Goal: Task Accomplishment & Management: Manage account settings

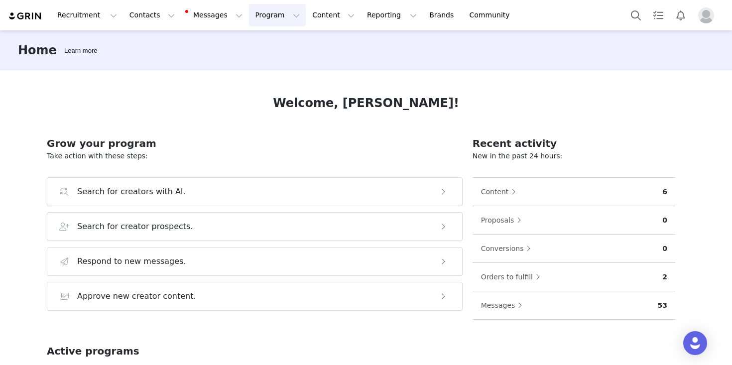
click at [254, 14] on button "Program Program" at bounding box center [277, 15] width 57 height 22
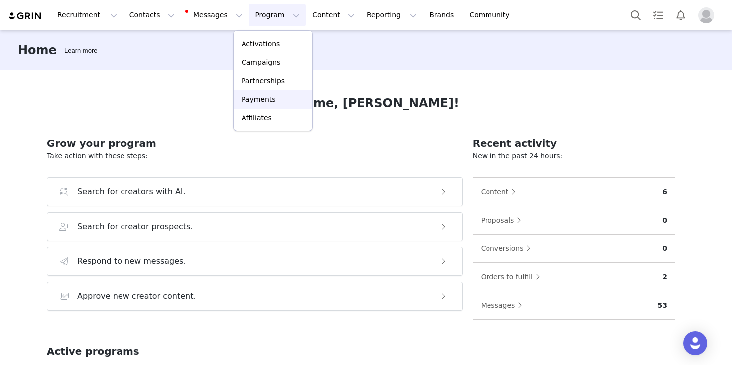
click at [261, 97] on p "Payments" at bounding box center [259, 99] width 34 height 10
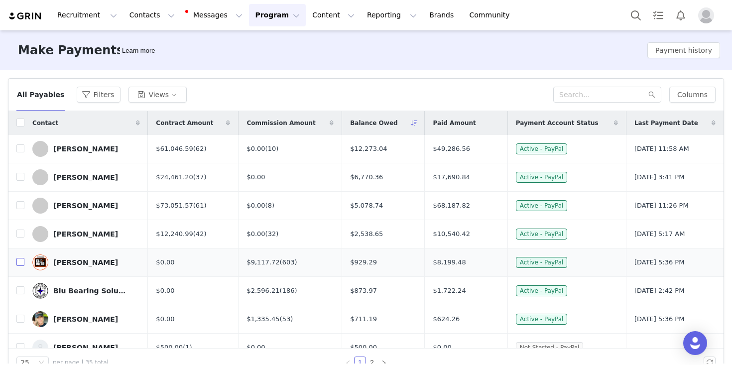
click at [19, 261] on input "checkbox" at bounding box center [20, 262] width 8 height 8
checkbox input "true"
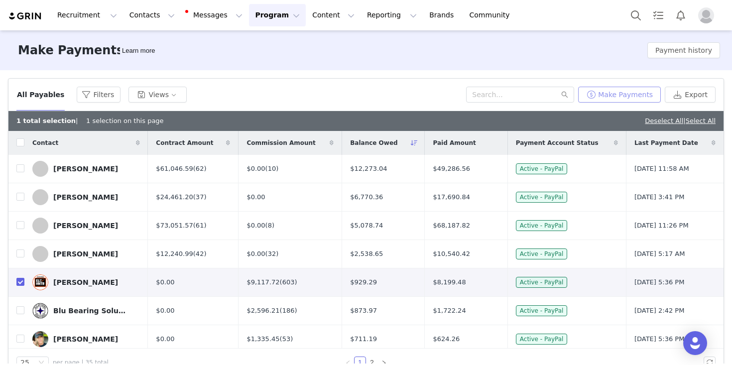
click at [639, 94] on button "Make Payments" at bounding box center [619, 95] width 83 height 16
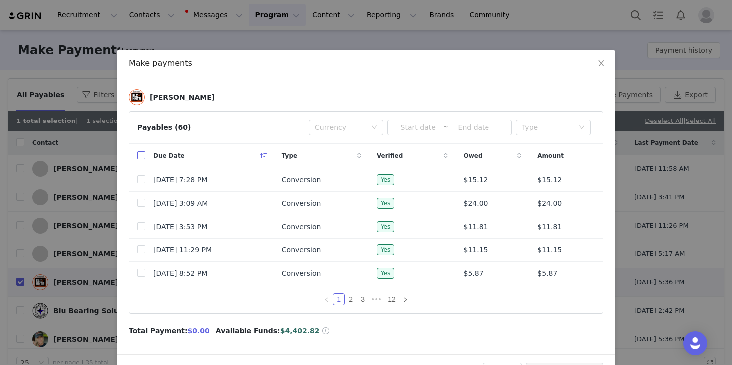
click at [141, 158] on input "checkbox" at bounding box center [141, 155] width 8 height 8
checkbox input "true"
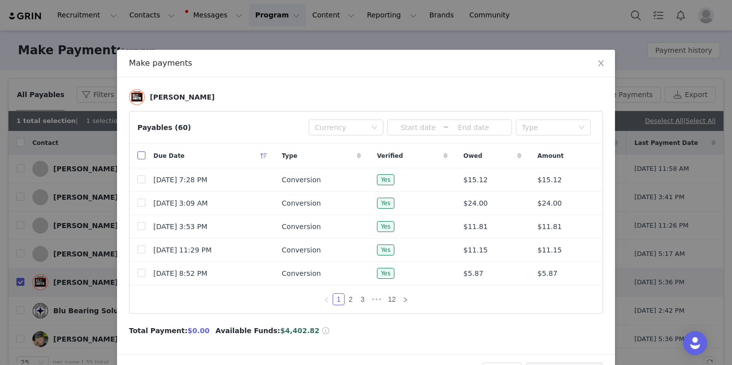
checkbox input "true"
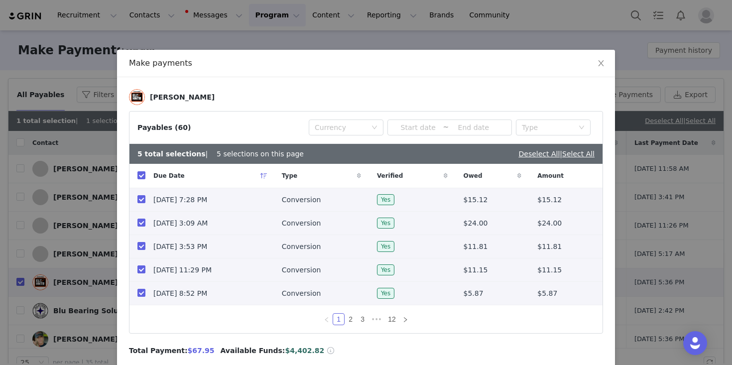
scroll to position [53, 0]
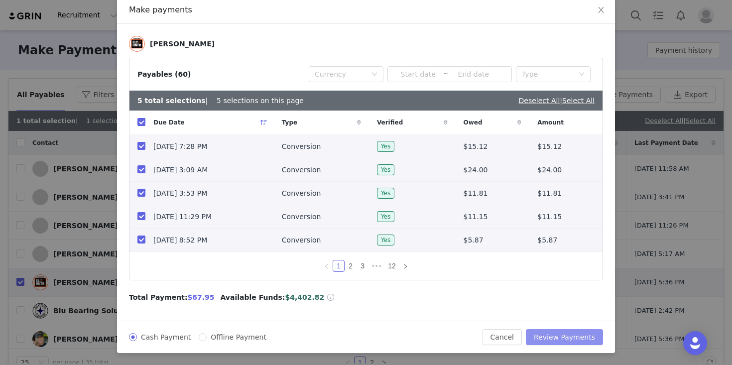
click at [566, 334] on button "Review Payments" at bounding box center [564, 337] width 77 height 16
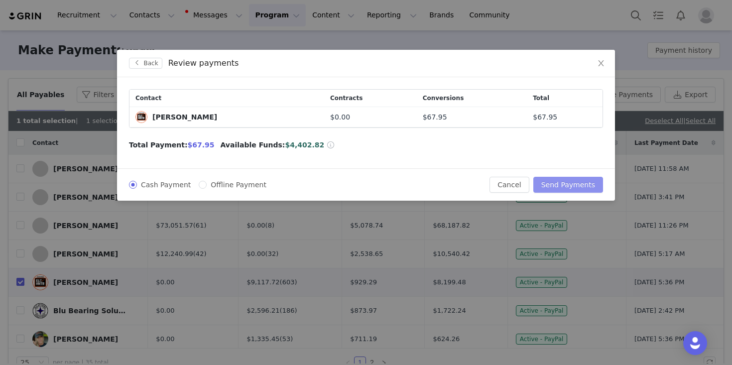
click at [553, 189] on button "Send Payments" at bounding box center [568, 185] width 70 height 16
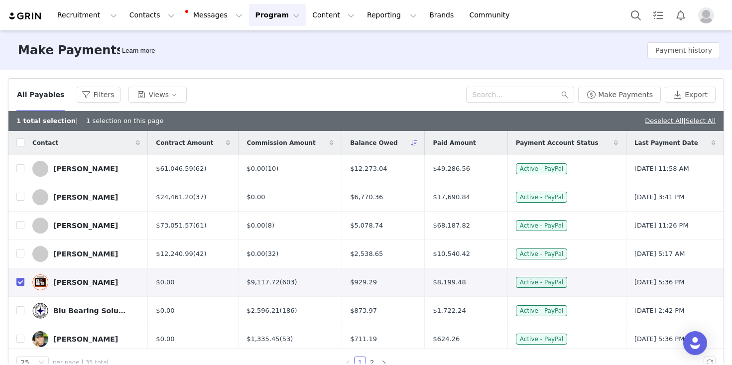
click at [268, 89] on div "All Payables Filters Views" at bounding box center [241, 95] width 450 height 16
click at [18, 283] on input "checkbox" at bounding box center [20, 282] width 8 height 8
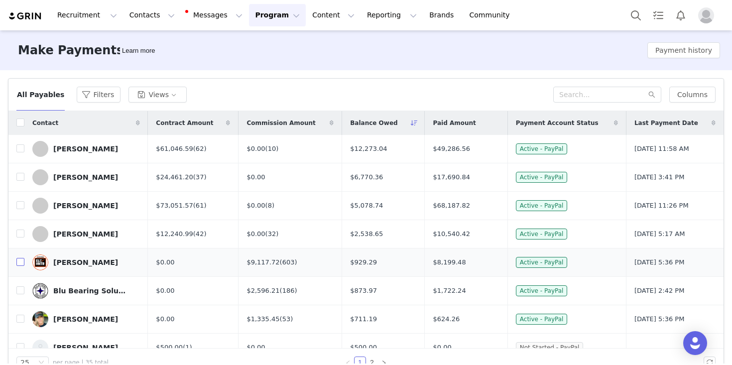
click at [18, 262] on input "checkbox" at bounding box center [20, 262] width 8 height 8
checkbox input "true"
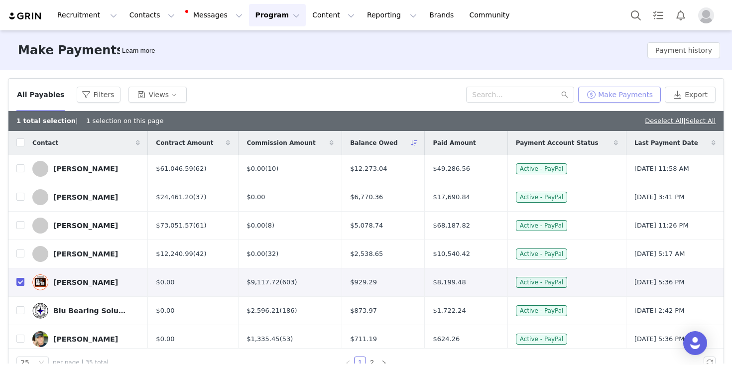
click at [631, 98] on button "Make Payments" at bounding box center [619, 95] width 83 height 16
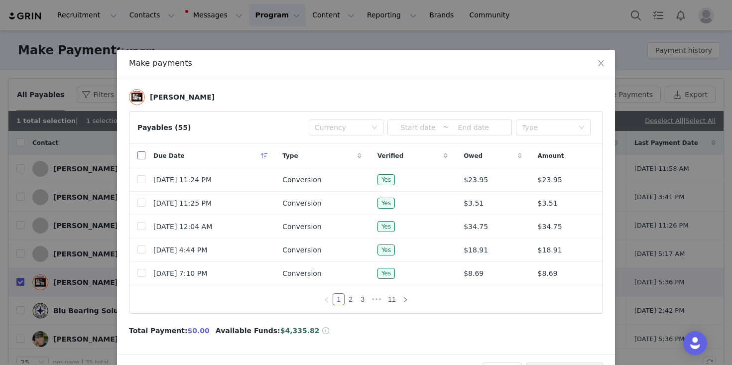
click at [144, 153] on input "checkbox" at bounding box center [141, 155] width 8 height 8
checkbox input "true"
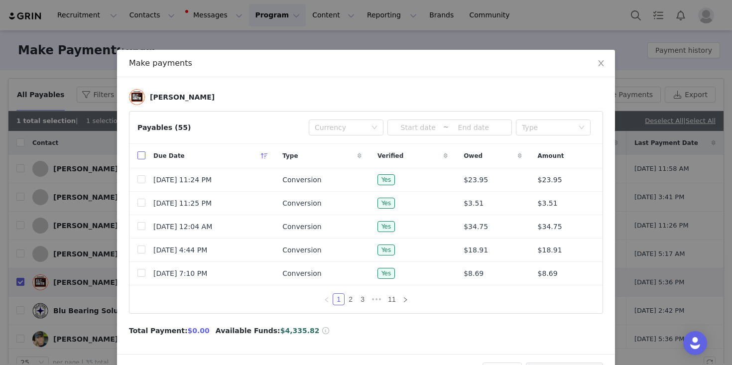
checkbox input "true"
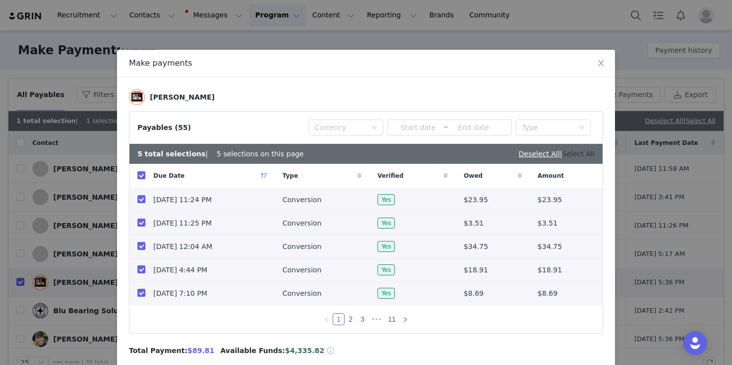
click at [576, 152] on link "Select All" at bounding box center [578, 154] width 32 height 8
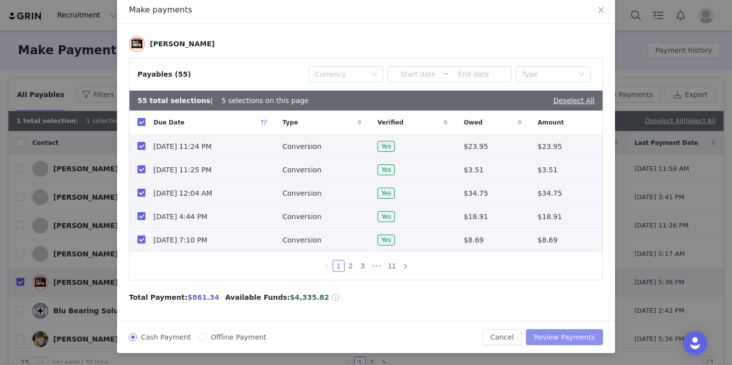
click at [561, 336] on button "Review Payments" at bounding box center [564, 337] width 77 height 16
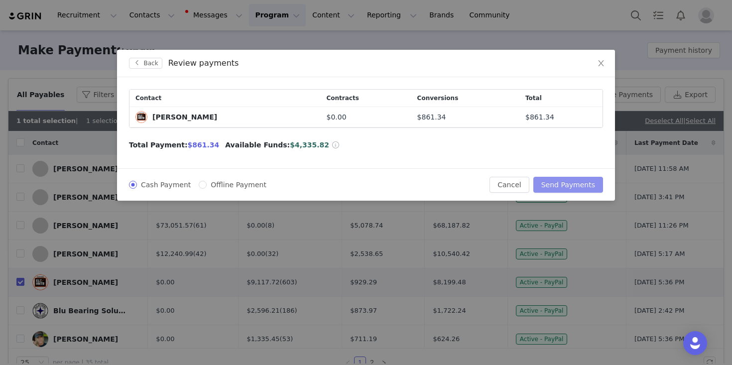
click at [564, 185] on button "Send Payments" at bounding box center [568, 185] width 70 height 16
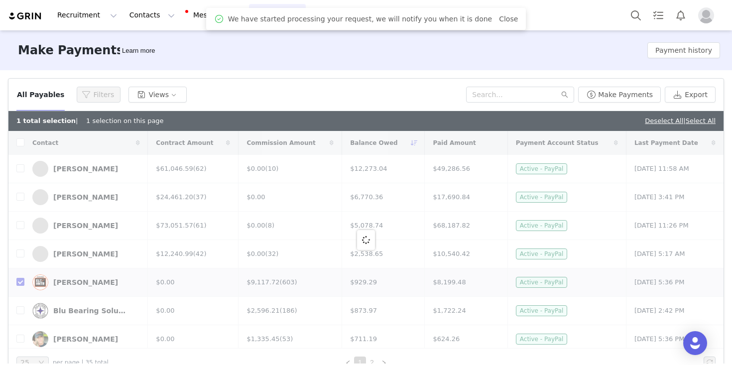
click at [275, 95] on div "All Payables Filters Views" at bounding box center [241, 95] width 450 height 16
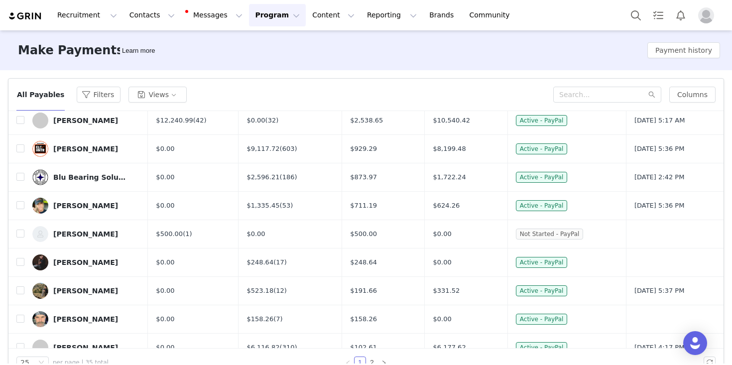
scroll to position [91, 0]
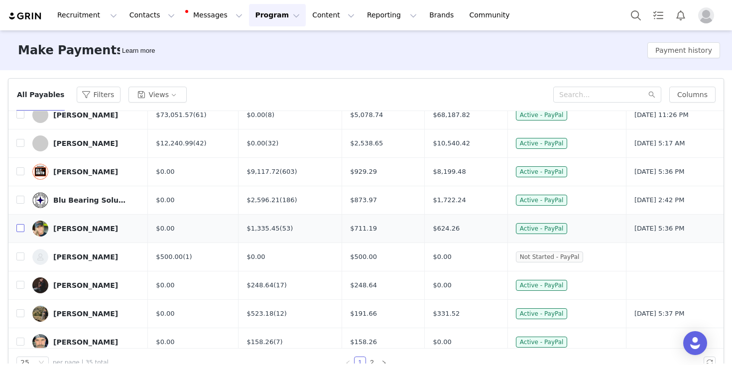
click at [21, 229] on input "checkbox" at bounding box center [20, 228] width 8 height 8
checkbox input "true"
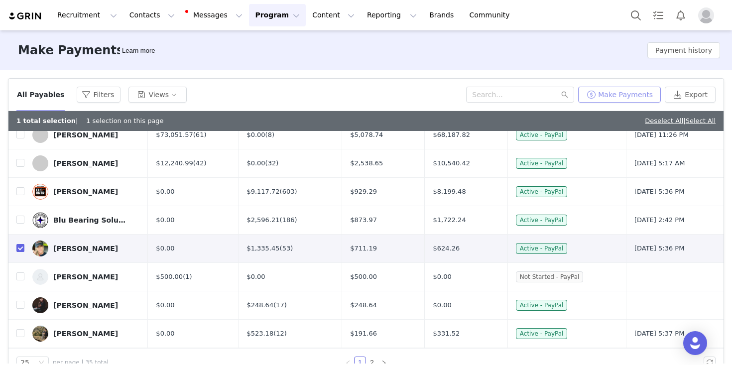
click at [634, 91] on button "Make Payments" at bounding box center [619, 95] width 83 height 16
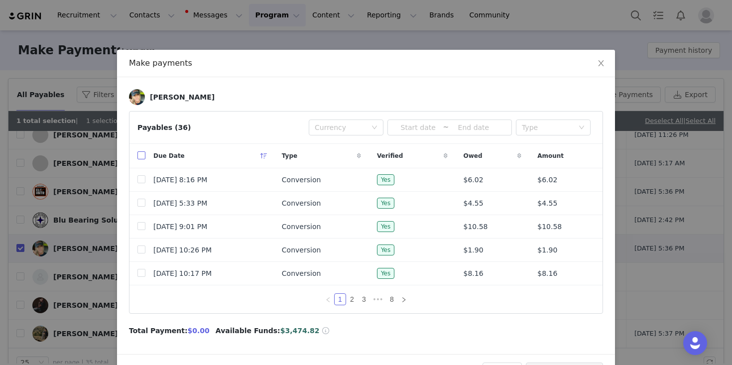
click at [139, 157] on input "checkbox" at bounding box center [141, 155] width 8 height 8
checkbox input "true"
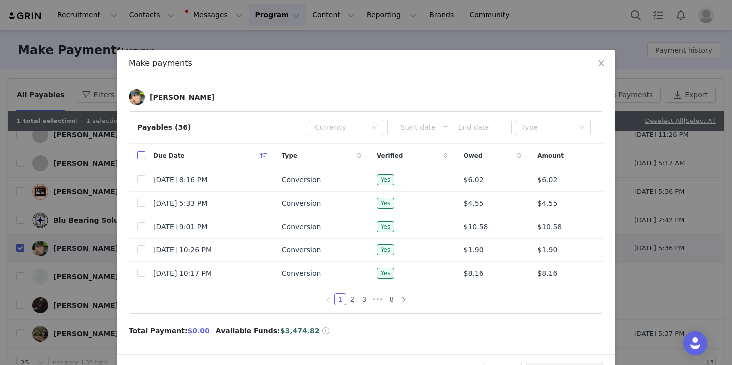
checkbox input "true"
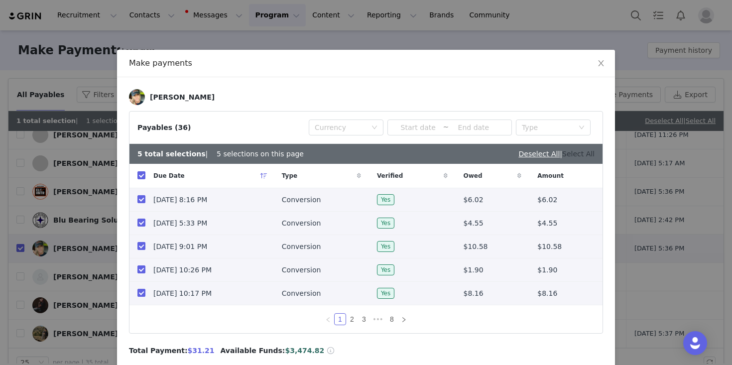
click at [568, 154] on link "Select All" at bounding box center [578, 154] width 32 height 8
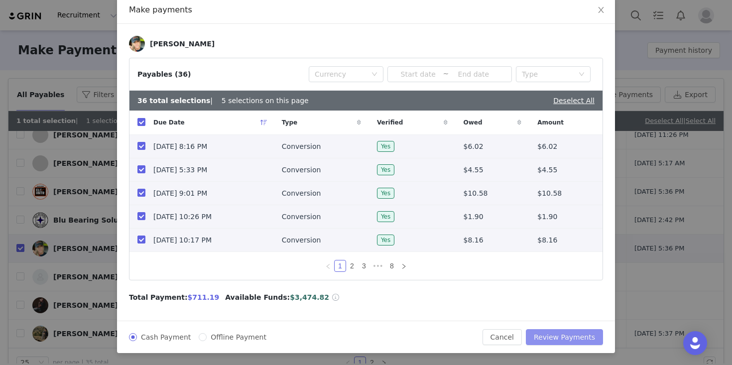
click at [549, 336] on button "Review Payments" at bounding box center [564, 337] width 77 height 16
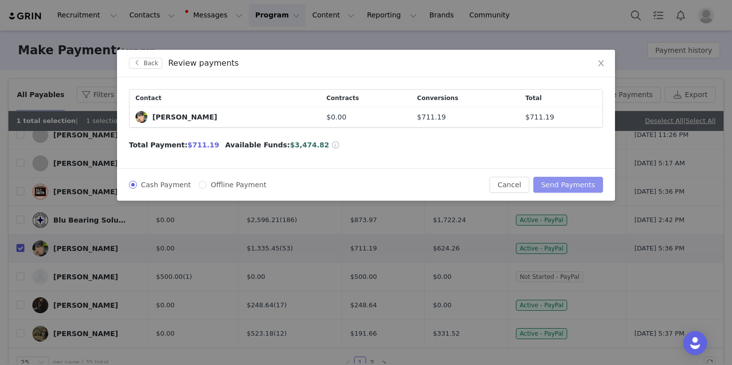
click at [559, 183] on button "Send Payments" at bounding box center [568, 185] width 70 height 16
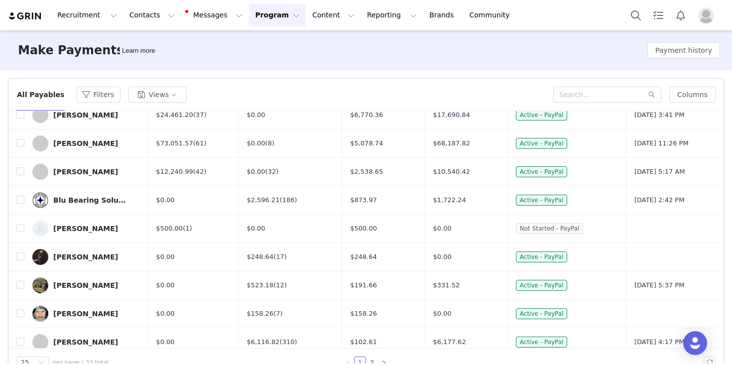
scroll to position [69, 0]
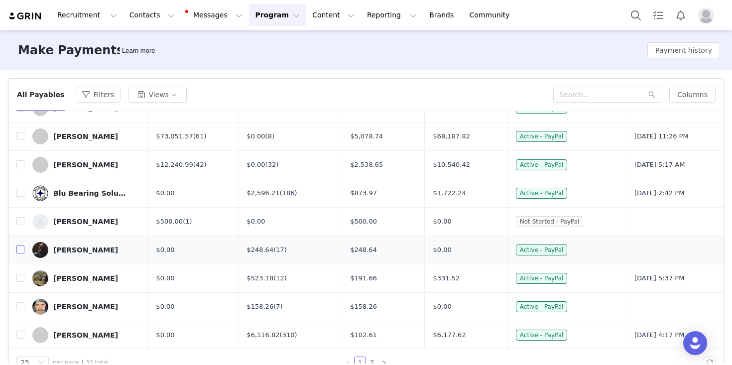
click at [19, 250] on input "checkbox" at bounding box center [20, 250] width 8 height 8
checkbox input "true"
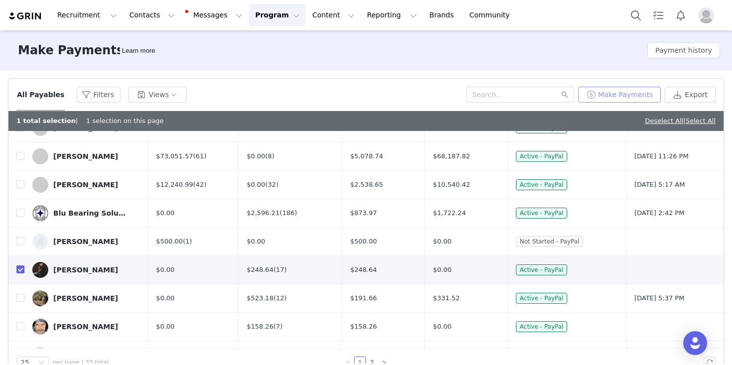
click at [603, 91] on button "Make Payments" at bounding box center [619, 95] width 83 height 16
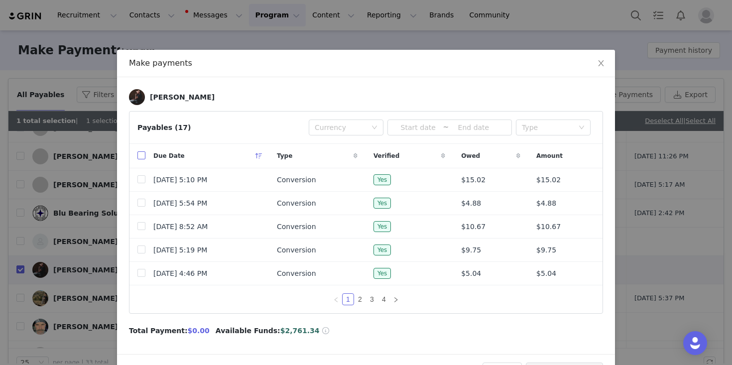
click at [138, 157] on input "checkbox" at bounding box center [141, 155] width 8 height 8
checkbox input "true"
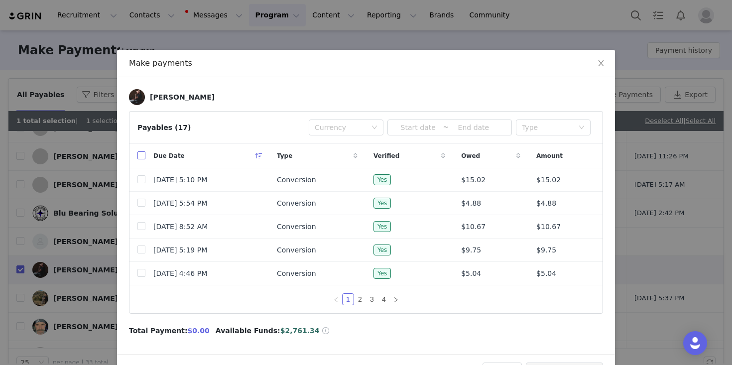
checkbox input "true"
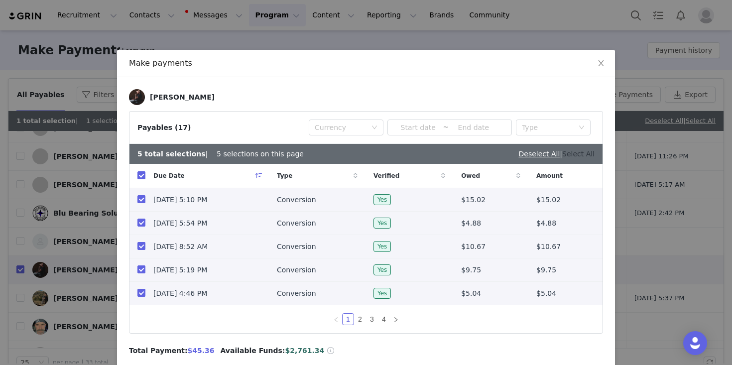
click at [574, 155] on link "Select All" at bounding box center [578, 154] width 32 height 8
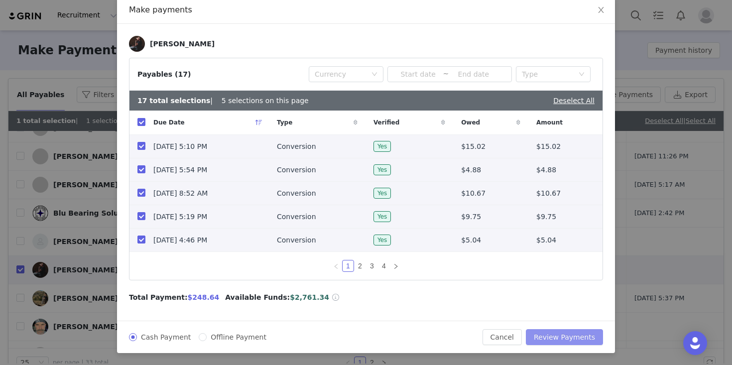
click at [546, 333] on button "Review Payments" at bounding box center [564, 337] width 77 height 16
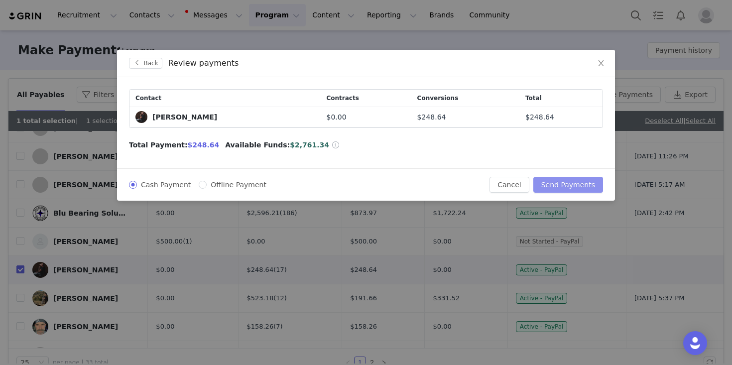
click at [570, 179] on button "Send Payments" at bounding box center [568, 185] width 70 height 16
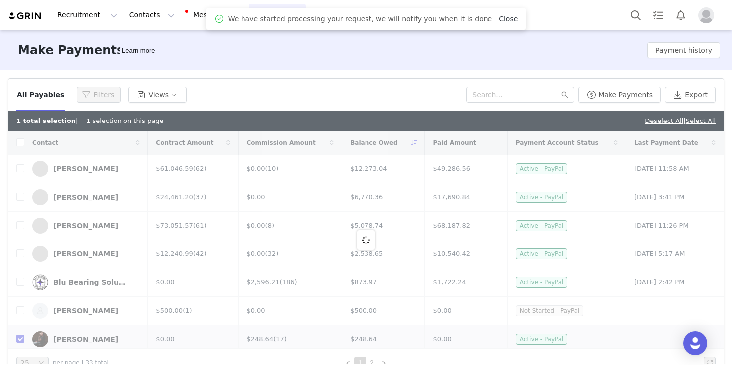
click at [499, 17] on link "Close" at bounding box center [508, 19] width 19 height 8
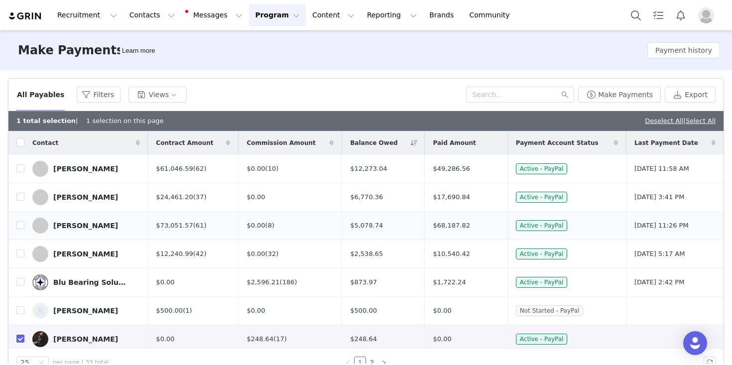
scroll to position [70, 0]
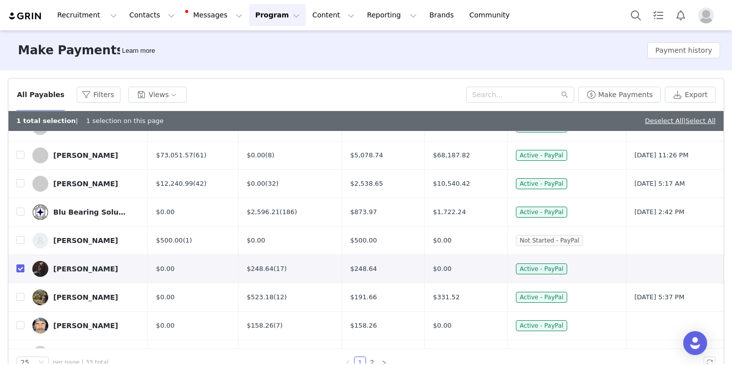
click at [22, 269] on input "checkbox" at bounding box center [20, 268] width 8 height 8
checkbox input "false"
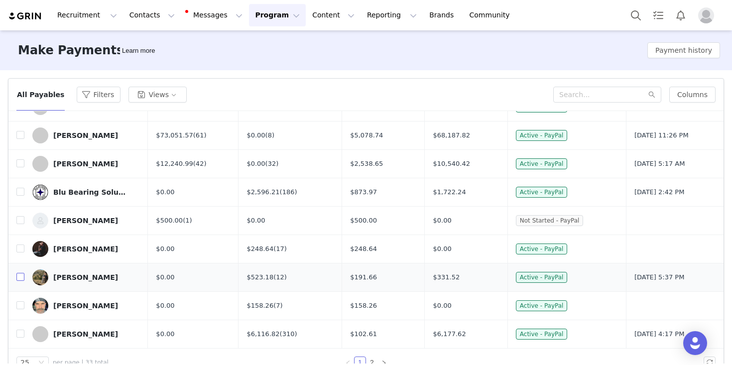
click at [20, 275] on input "checkbox" at bounding box center [20, 277] width 8 height 8
checkbox input "true"
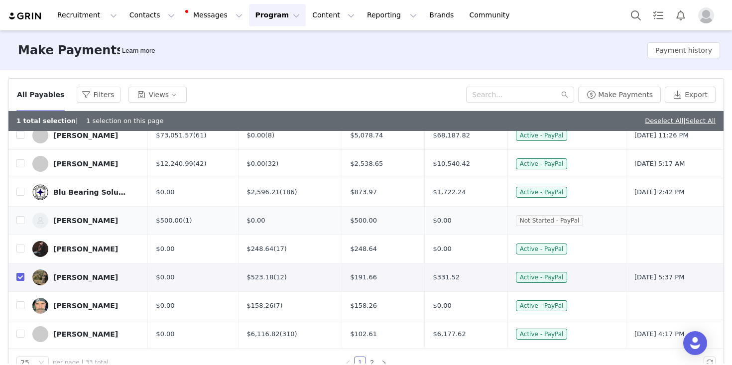
scroll to position [92, 0]
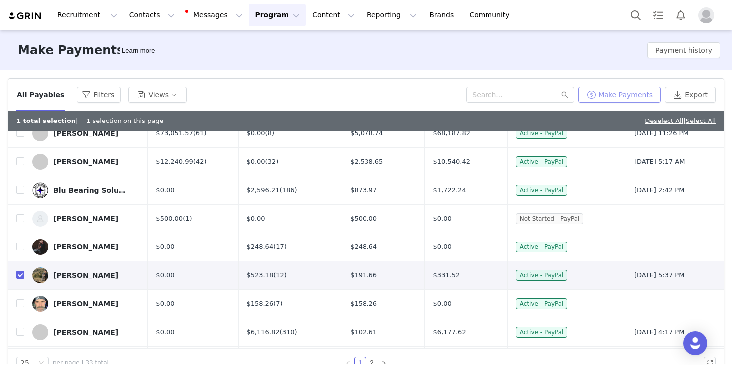
click at [631, 93] on button "Make Payments" at bounding box center [619, 95] width 83 height 16
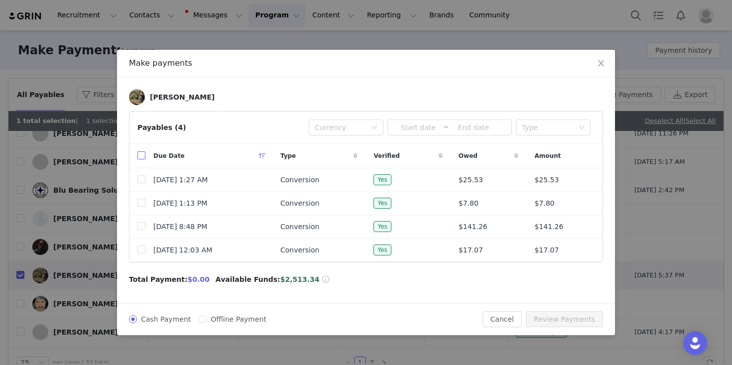
click at [140, 157] on input "checkbox" at bounding box center [141, 155] width 8 height 8
checkbox input "true"
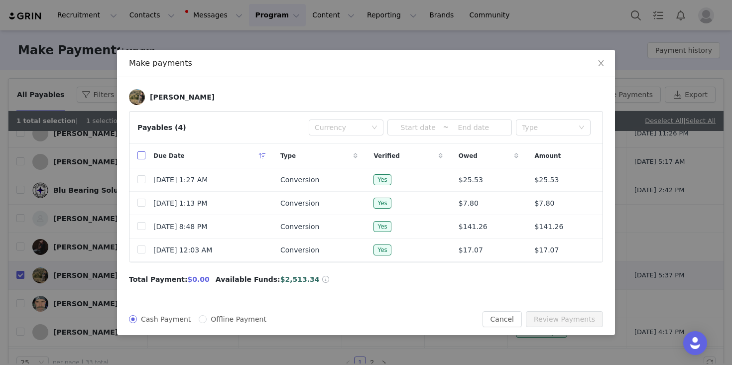
checkbox input "true"
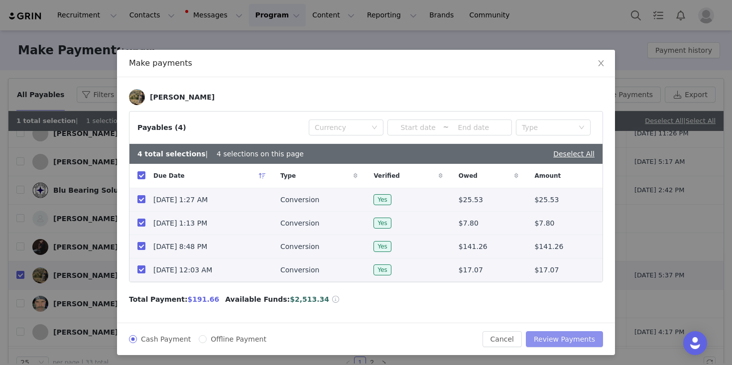
click at [561, 338] on button "Review Payments" at bounding box center [564, 339] width 77 height 16
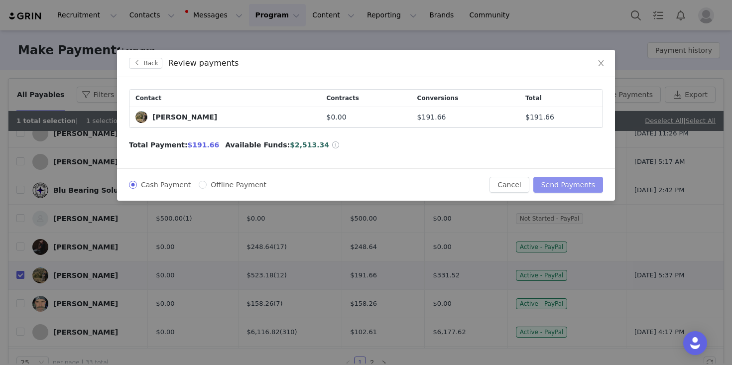
click at [561, 186] on button "Send Payments" at bounding box center [568, 185] width 70 height 16
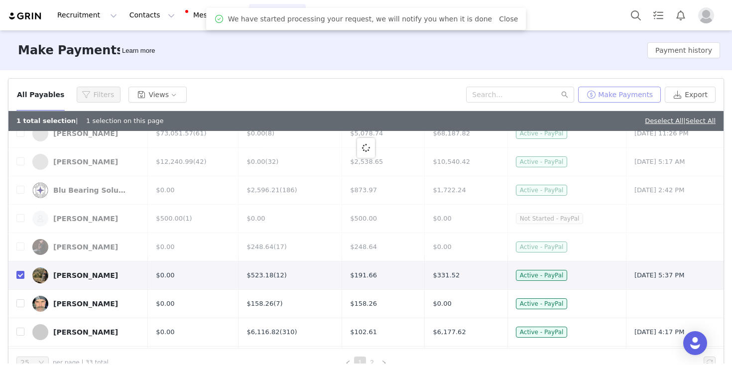
scroll to position [0, 0]
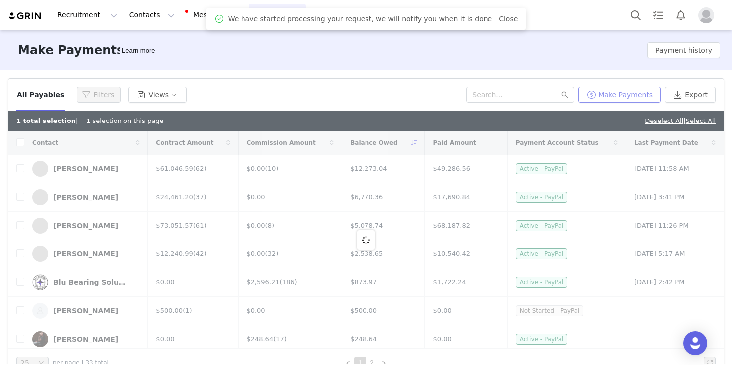
checkbox input "true"
checkbox input "false"
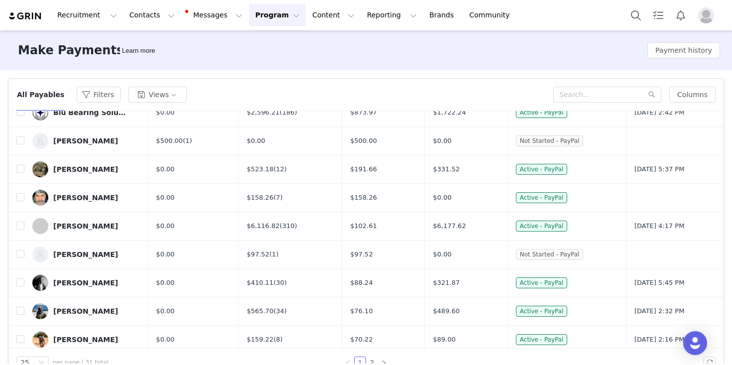
scroll to position [127, 0]
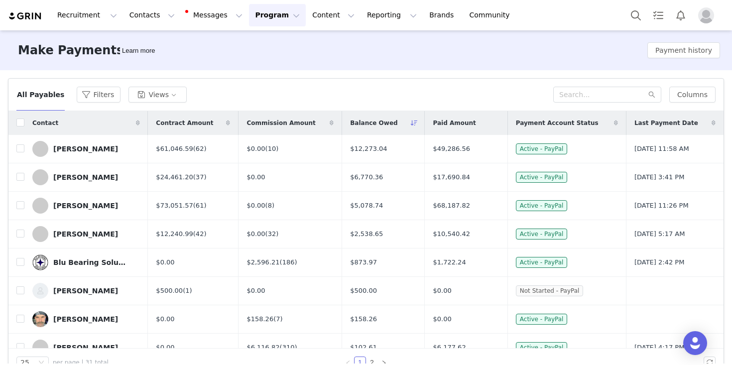
scroll to position [21, 0]
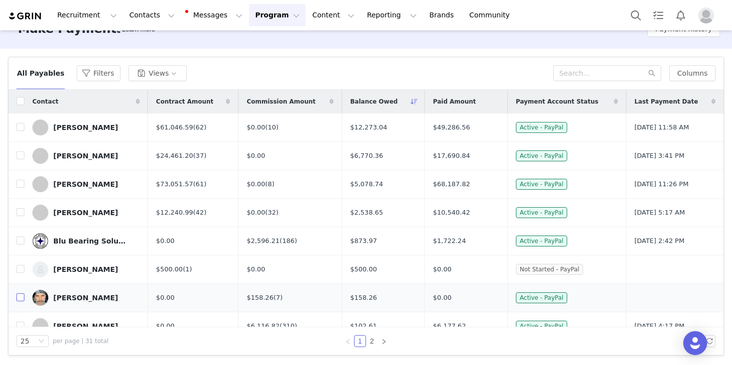
click at [21, 298] on input "checkbox" at bounding box center [20, 297] width 8 height 8
checkbox input "true"
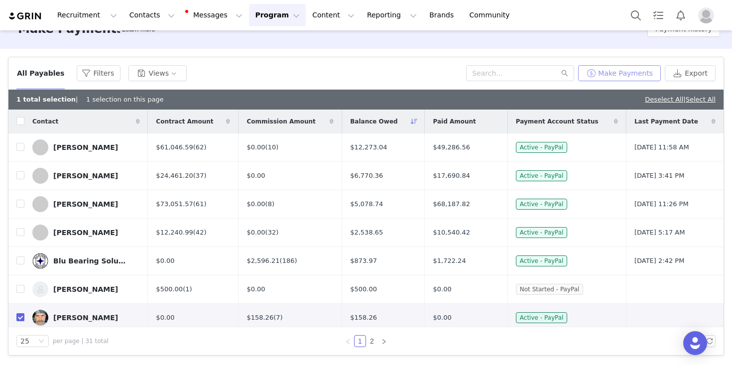
click at [628, 73] on button "Make Payments" at bounding box center [619, 73] width 83 height 16
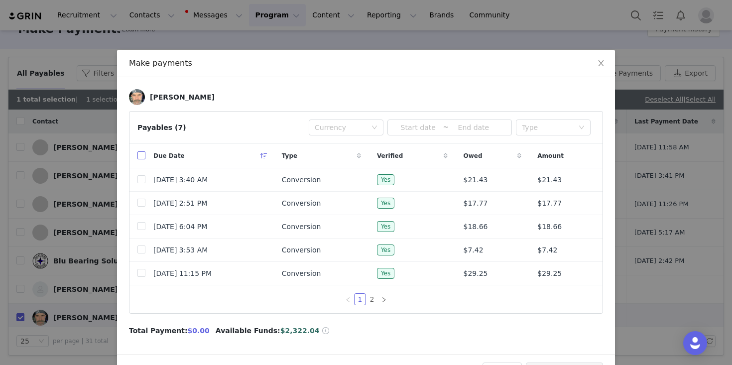
click at [141, 154] on input "checkbox" at bounding box center [141, 155] width 8 height 8
checkbox input "true"
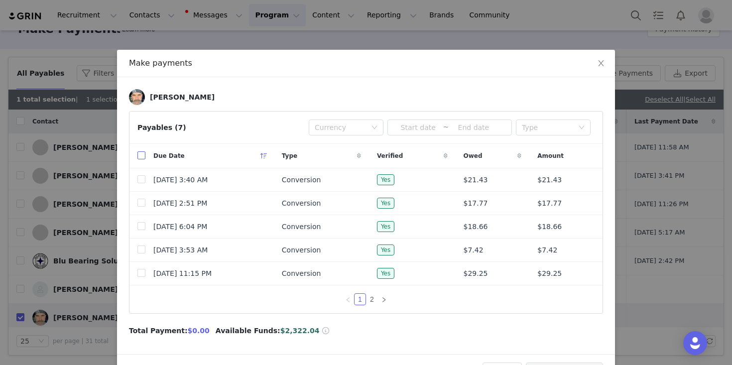
checkbox input "true"
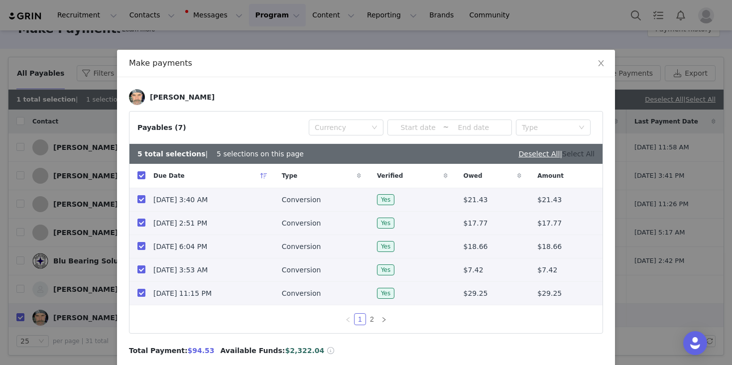
click at [586, 154] on link "Select All" at bounding box center [578, 154] width 32 height 8
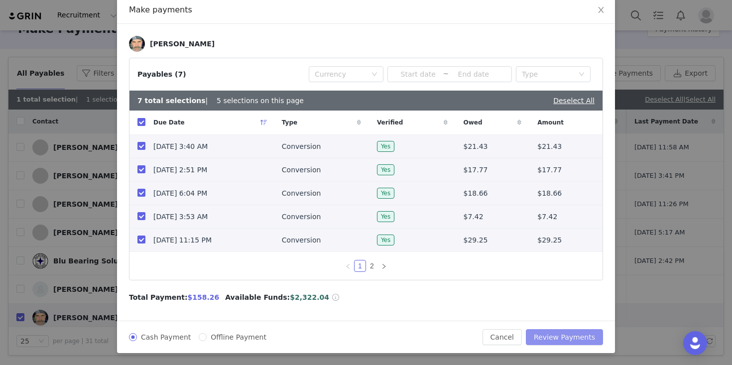
click at [548, 339] on button "Review Payments" at bounding box center [564, 337] width 77 height 16
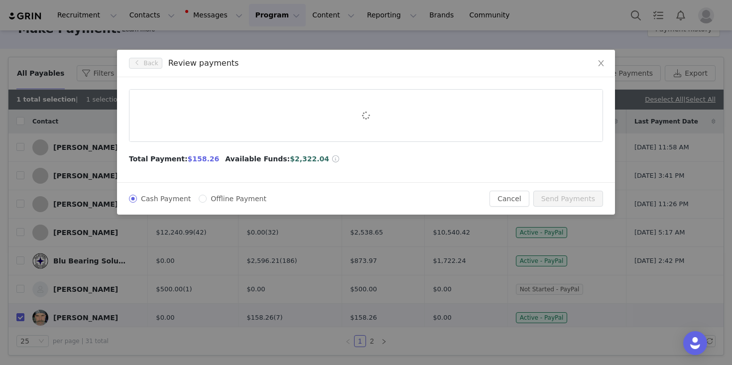
scroll to position [0, 0]
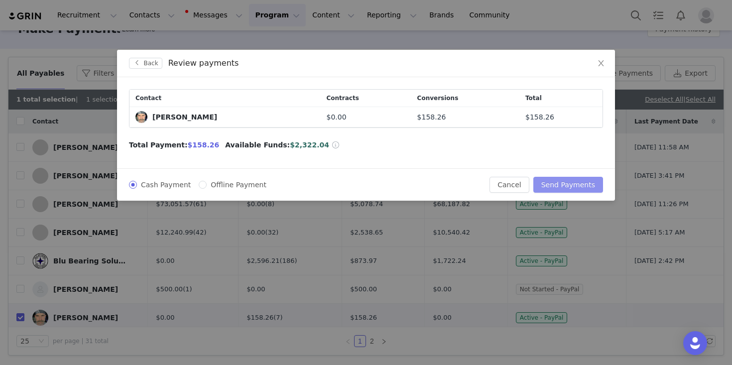
click at [566, 181] on button "Send Payments" at bounding box center [568, 185] width 70 height 16
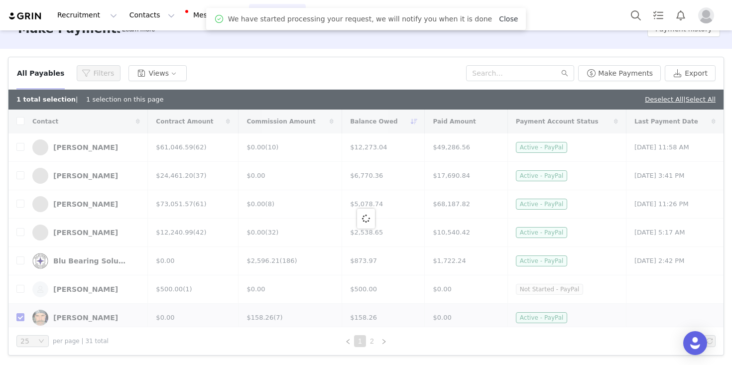
click at [499, 22] on link "Close" at bounding box center [508, 19] width 19 height 8
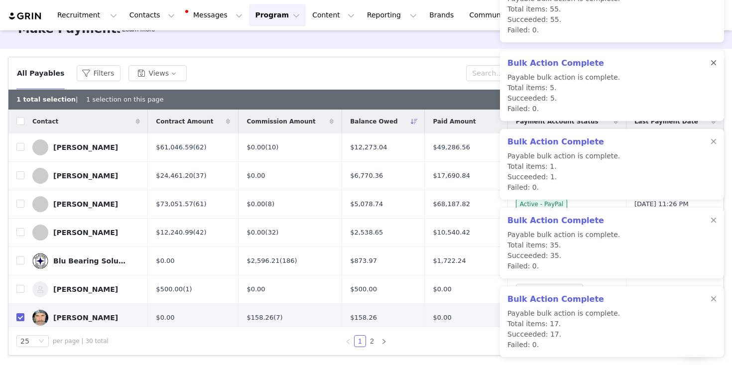
click at [711, 61] on div at bounding box center [714, 63] width 6 height 8
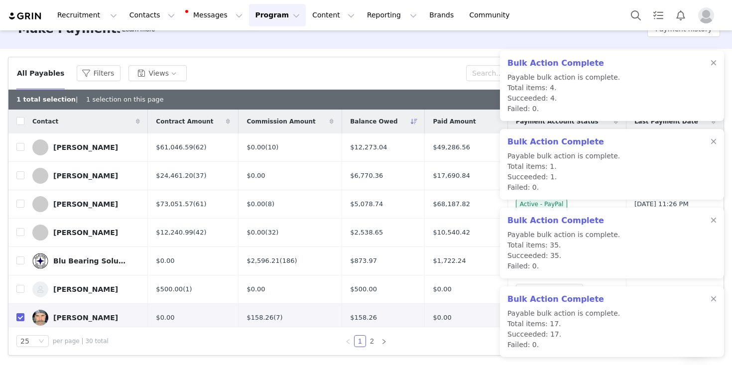
click at [711, 61] on div at bounding box center [714, 63] width 6 height 8
click at [714, 139] on div at bounding box center [714, 142] width 6 height 8
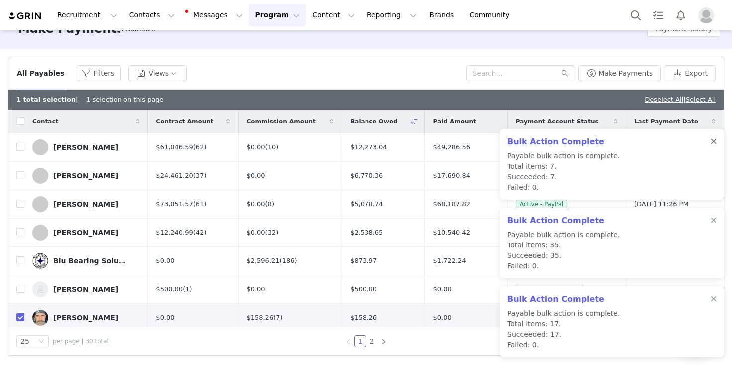
click at [714, 140] on div at bounding box center [714, 142] width 6 height 8
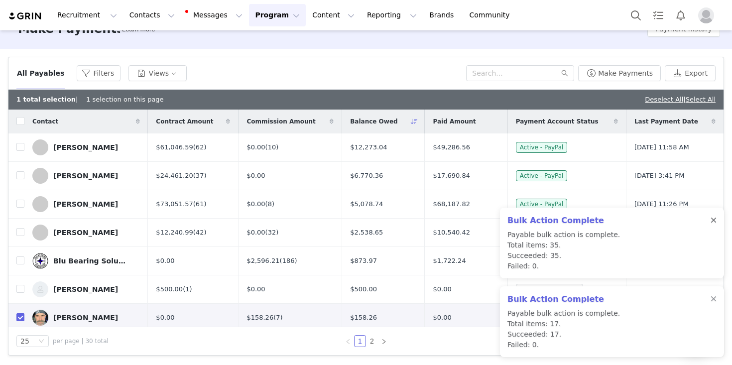
click at [712, 218] on div at bounding box center [714, 221] width 6 height 8
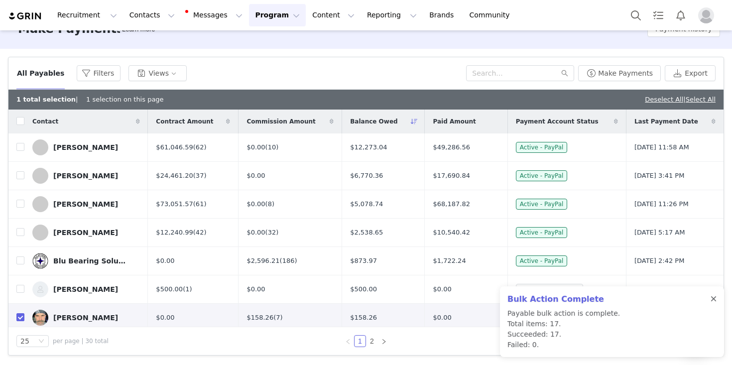
click at [714, 296] on div at bounding box center [714, 299] width 6 height 8
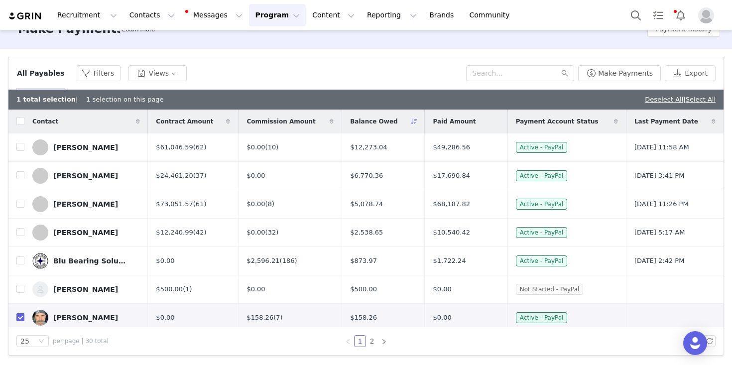
click at [650, 105] on div "1 total selection | 1 selection on this page Deselect All | Select All" at bounding box center [365, 100] width 715 height 20
click at [649, 99] on link "Deselect All" at bounding box center [664, 99] width 38 height 7
checkbox input "false"
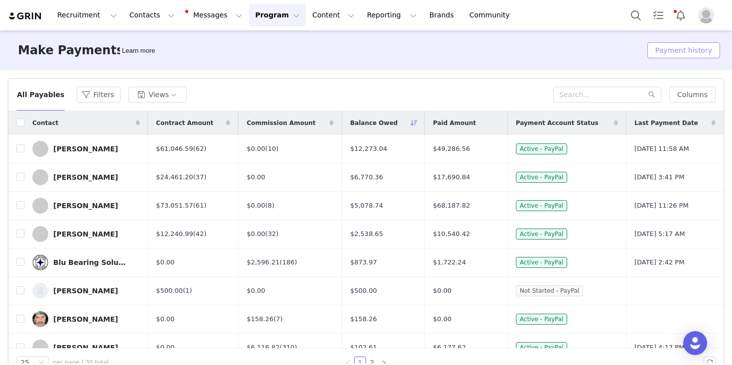
click at [671, 47] on button "Payment history" at bounding box center [683, 50] width 73 height 16
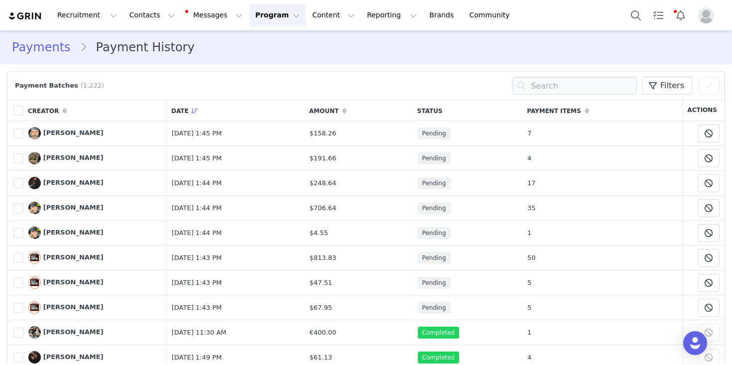
click at [249, 9] on button "Program Program" at bounding box center [277, 15] width 57 height 22
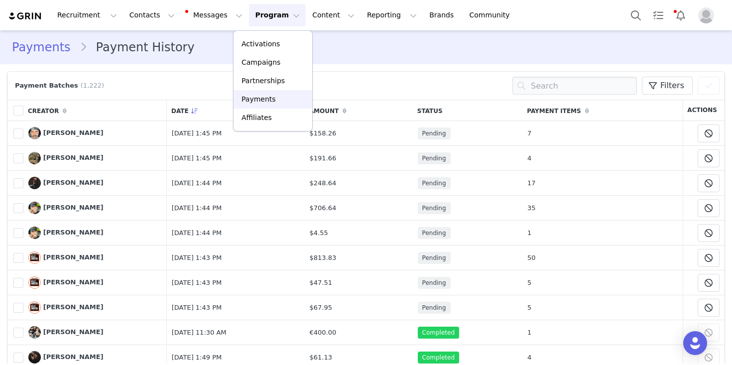
click at [260, 106] on link "Payments" at bounding box center [273, 99] width 79 height 18
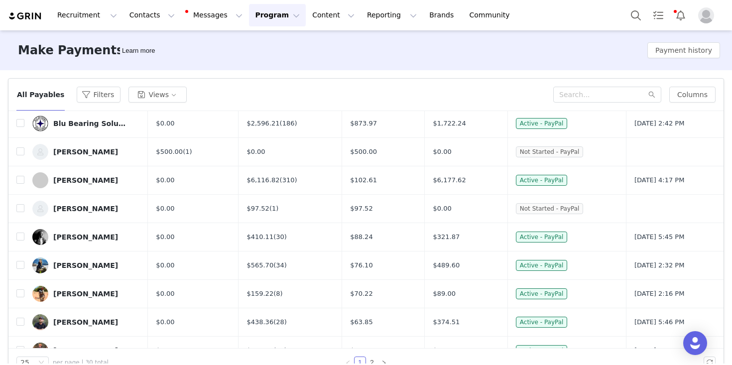
scroll to position [151, 0]
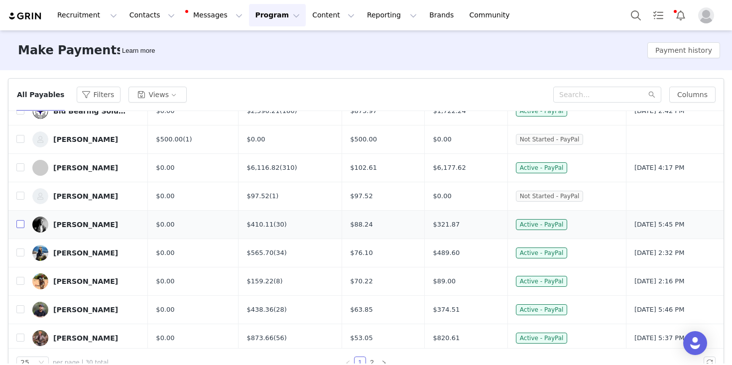
click at [20, 224] on input "checkbox" at bounding box center [20, 224] width 8 height 8
checkbox input "true"
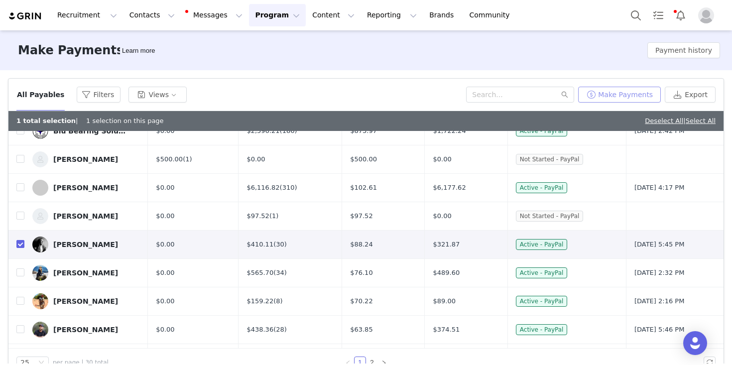
click at [628, 98] on button "Make Payments" at bounding box center [619, 95] width 83 height 16
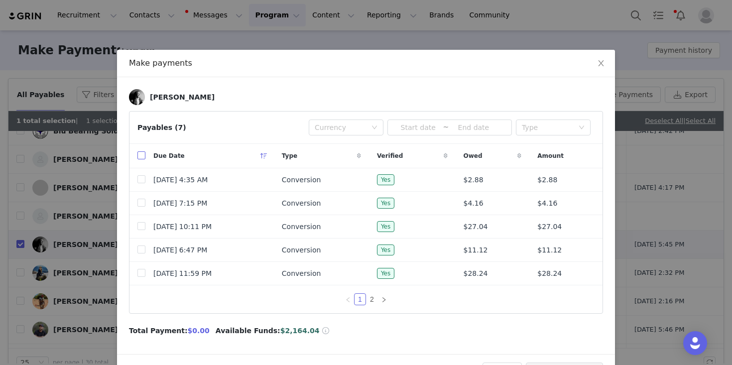
click at [139, 157] on input "checkbox" at bounding box center [141, 155] width 8 height 8
checkbox input "true"
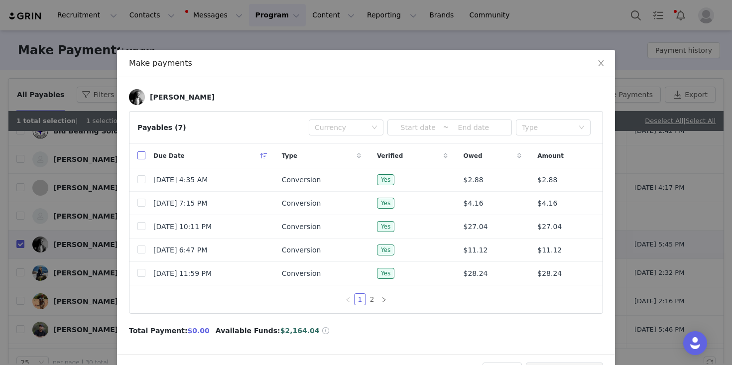
checkbox input "true"
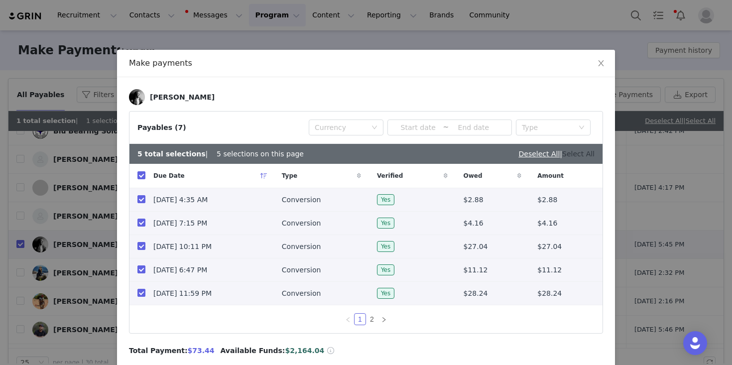
click at [585, 153] on link "Select All" at bounding box center [578, 154] width 32 height 8
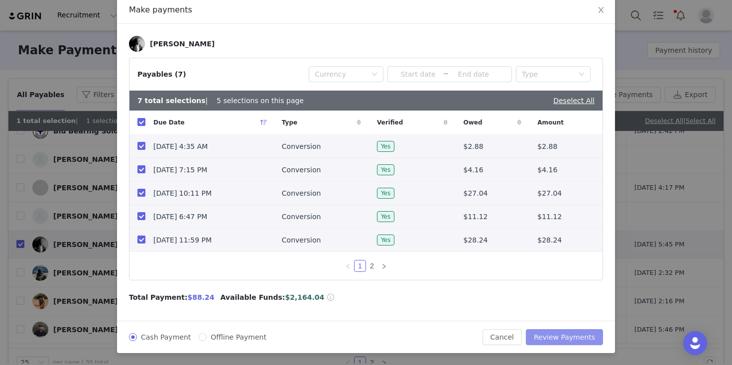
click at [552, 333] on button "Review Payments" at bounding box center [564, 337] width 77 height 16
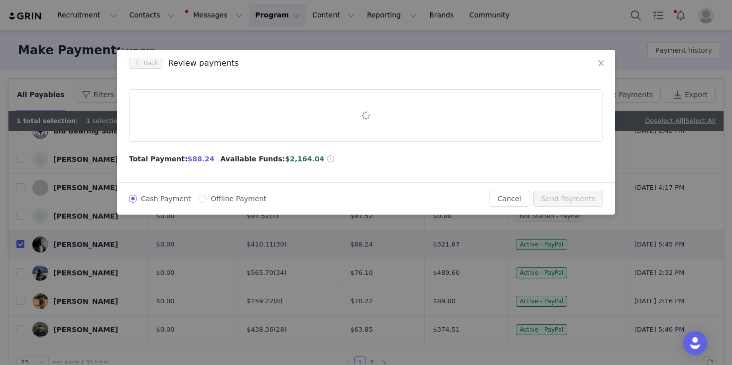
scroll to position [0, 0]
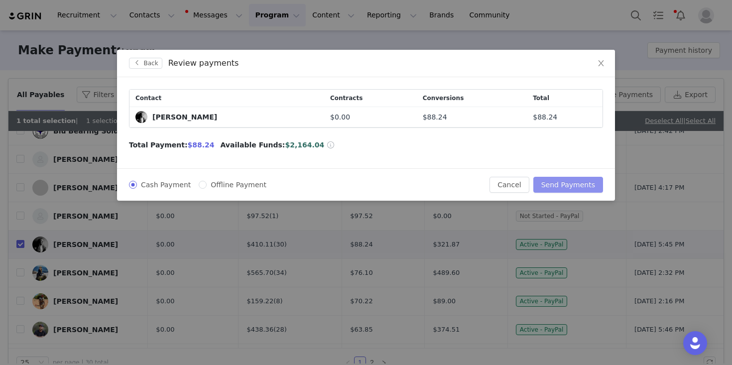
click at [566, 187] on button "Send Payments" at bounding box center [568, 185] width 70 height 16
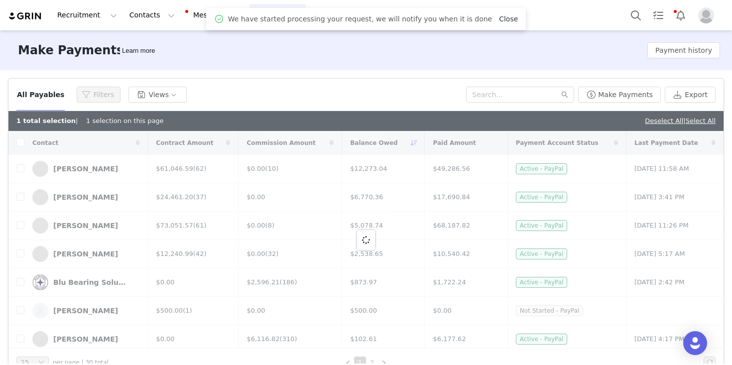
click at [499, 18] on link "Close" at bounding box center [508, 19] width 19 height 8
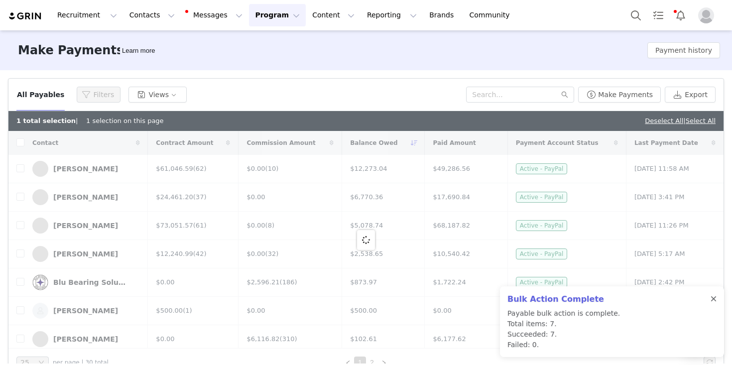
click at [711, 299] on div at bounding box center [714, 299] width 6 height 8
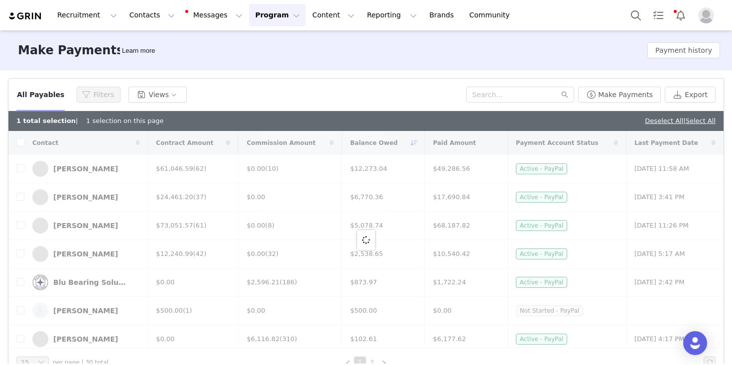
click at [351, 89] on div "All Payables Filters Views" at bounding box center [241, 95] width 450 height 16
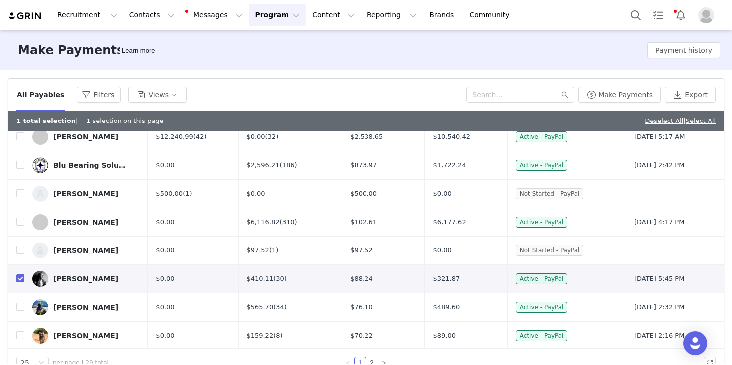
scroll to position [149, 0]
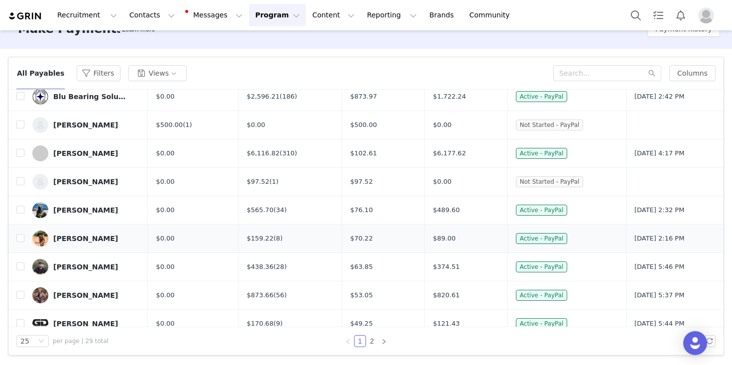
scroll to position [146, 0]
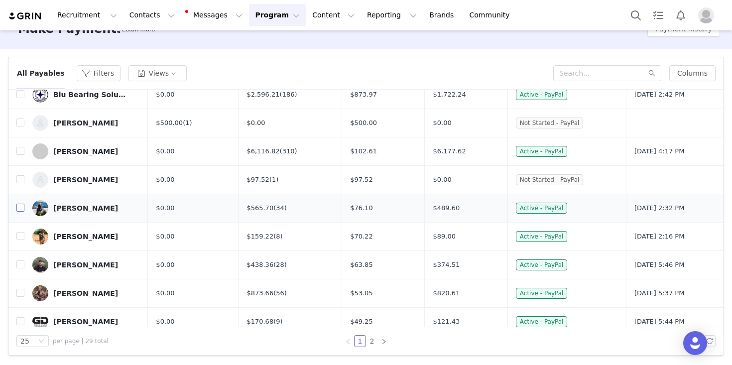
click at [20, 206] on input "checkbox" at bounding box center [20, 208] width 8 height 8
checkbox input "true"
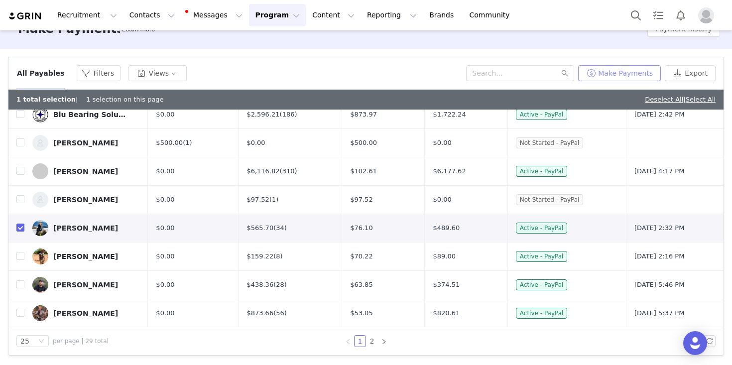
click at [615, 75] on button "Make Payments" at bounding box center [619, 73] width 83 height 16
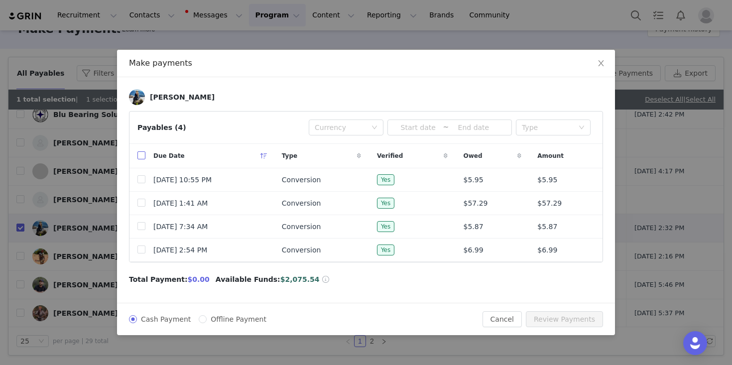
click at [143, 155] on input "checkbox" at bounding box center [141, 155] width 8 height 8
checkbox input "true"
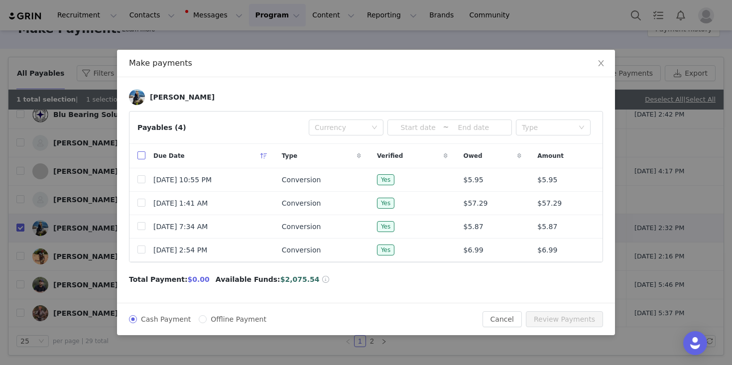
checkbox input "true"
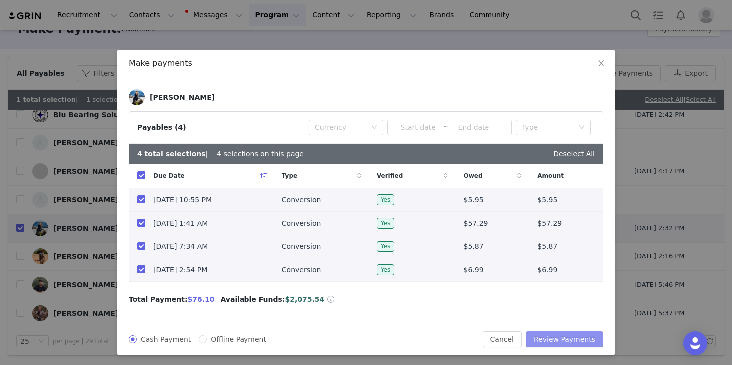
click at [565, 339] on button "Review Payments" at bounding box center [564, 339] width 77 height 16
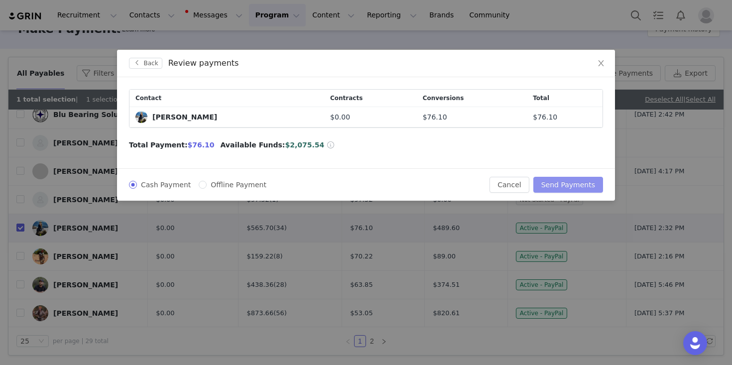
click at [563, 183] on button "Send Payments" at bounding box center [568, 185] width 70 height 16
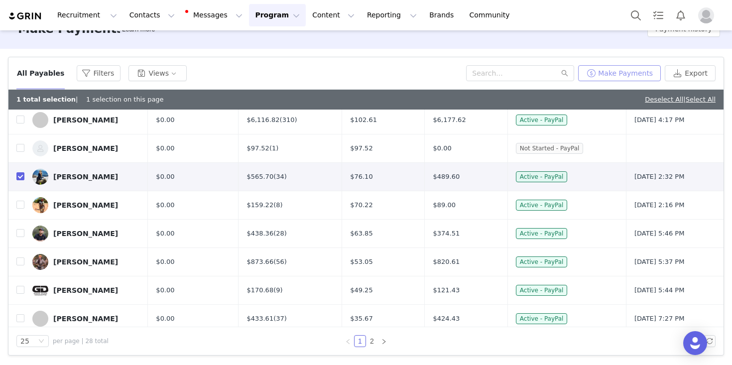
scroll to position [197, 0]
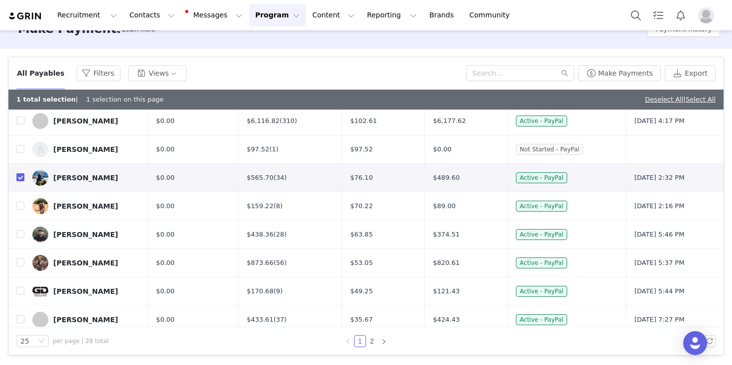
click at [20, 182] on label at bounding box center [20, 178] width 8 height 10
click at [20, 181] on input "checkbox" at bounding box center [20, 177] width 8 height 8
checkbox input "false"
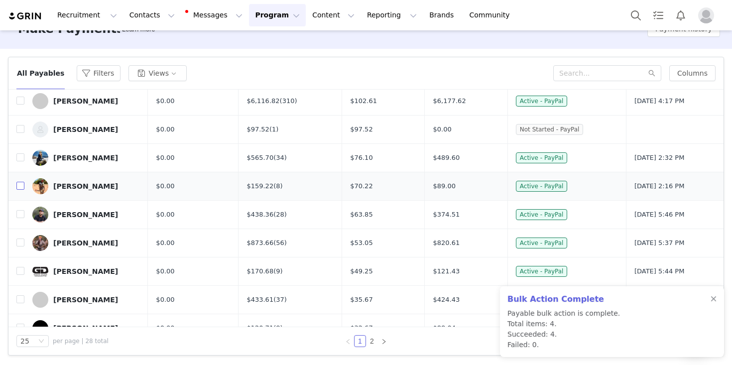
click at [21, 188] on input "checkbox" at bounding box center [20, 186] width 8 height 8
checkbox input "true"
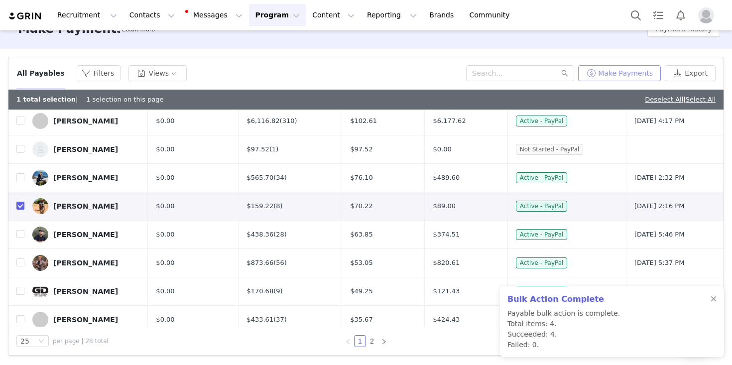
click at [645, 73] on button "Make Payments" at bounding box center [619, 73] width 83 height 16
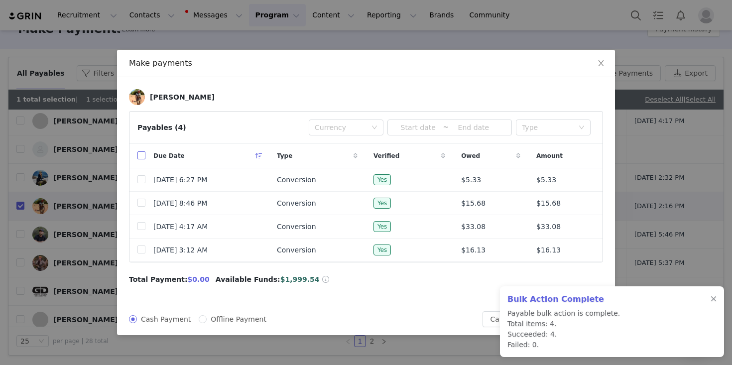
click at [140, 156] on input "checkbox" at bounding box center [141, 155] width 8 height 8
checkbox input "true"
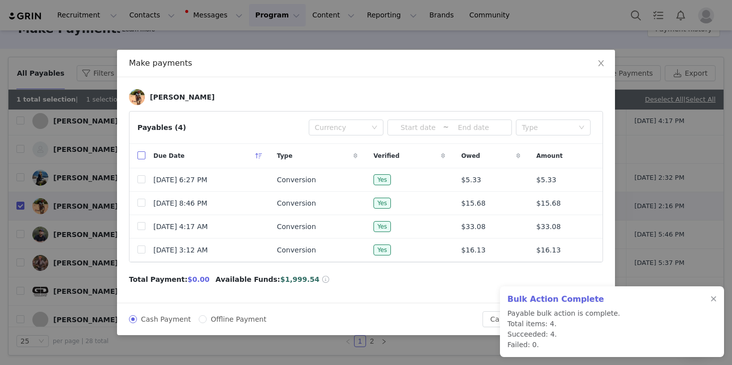
checkbox input "true"
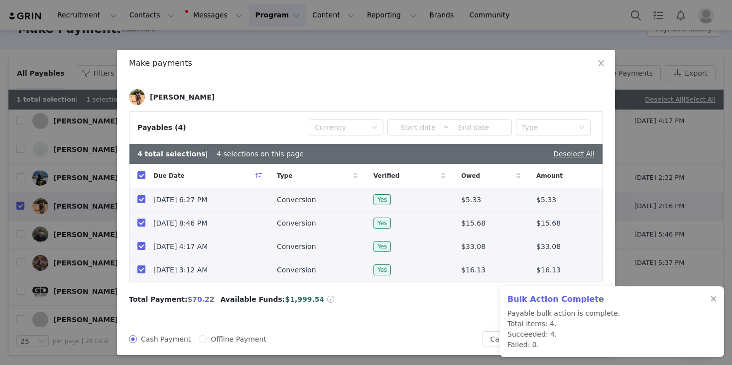
scroll to position [2, 0]
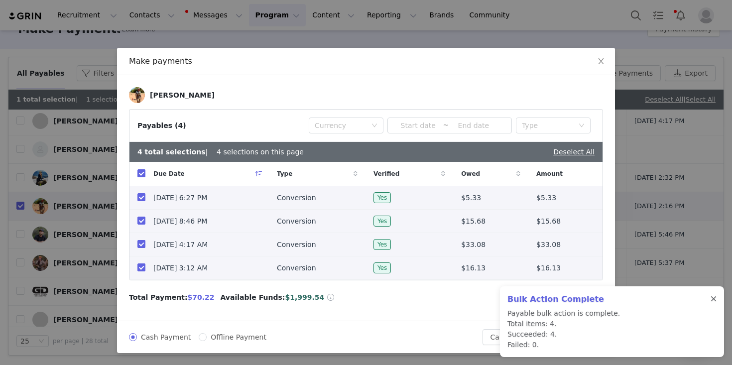
click at [716, 296] on div at bounding box center [714, 299] width 6 height 8
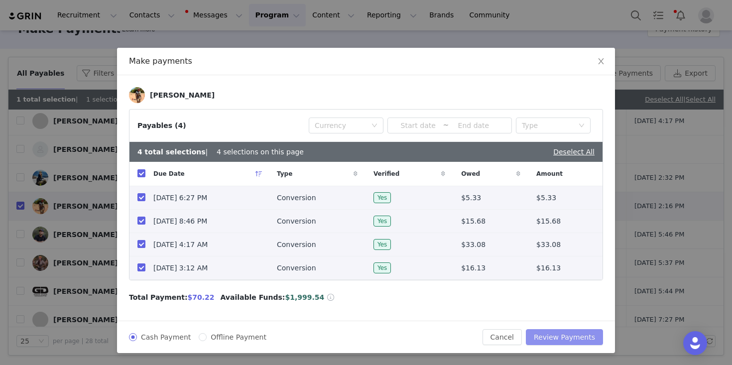
click at [564, 338] on button "Review Payments" at bounding box center [564, 337] width 77 height 16
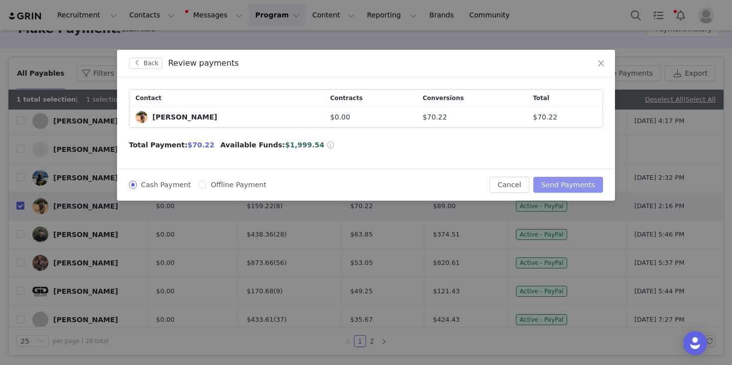
click at [562, 185] on button "Send Payments" at bounding box center [568, 185] width 70 height 16
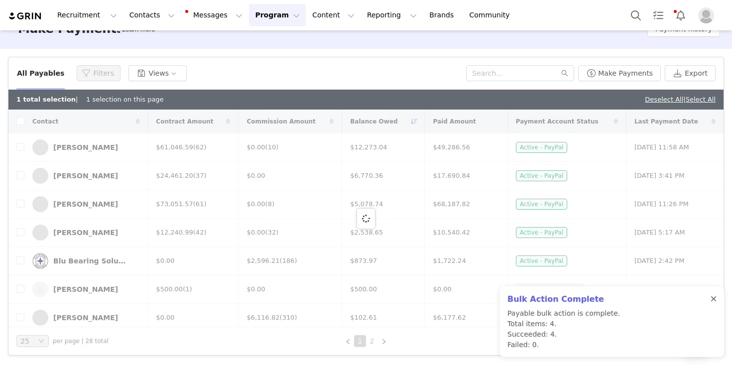
click at [713, 303] on div at bounding box center [714, 299] width 6 height 8
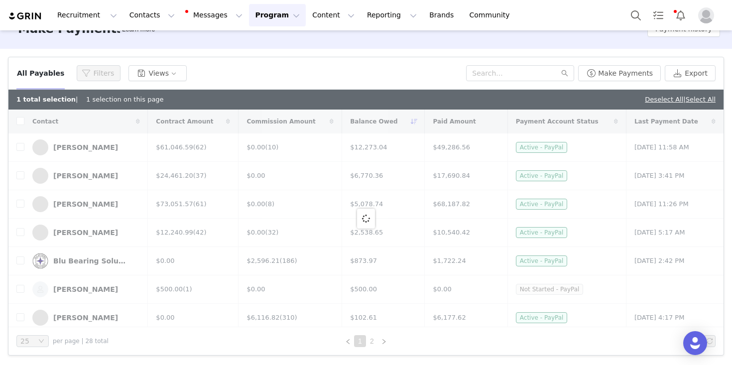
checkbox input "false"
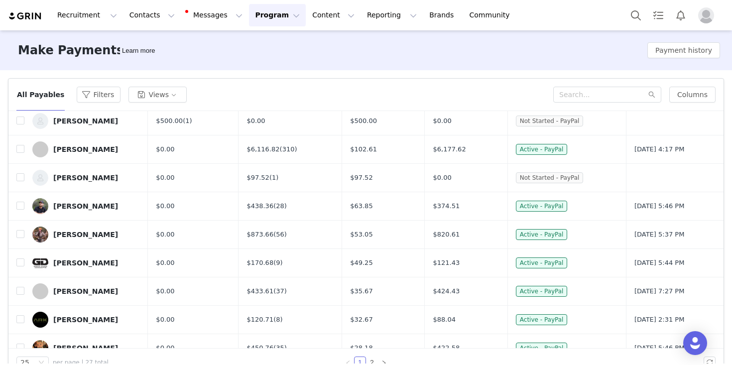
scroll to position [167, 0]
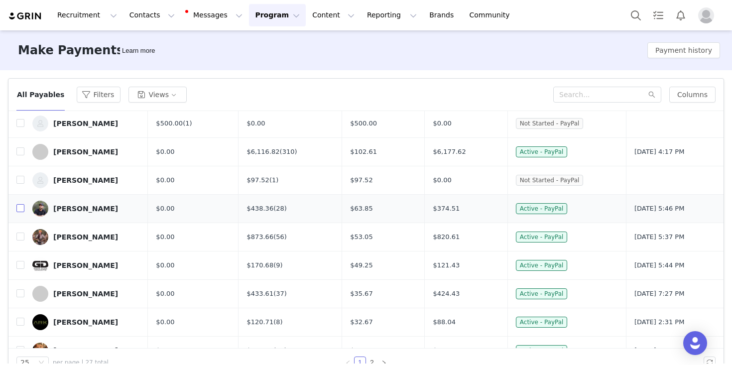
click at [20, 210] on input "checkbox" at bounding box center [20, 208] width 8 height 8
checkbox input "true"
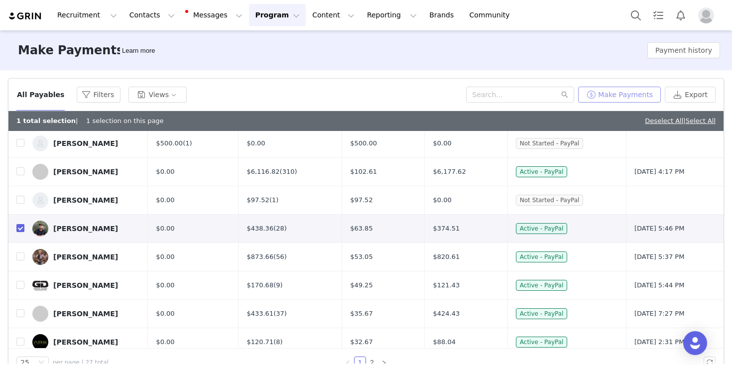
click at [627, 91] on button "Make Payments" at bounding box center [619, 95] width 83 height 16
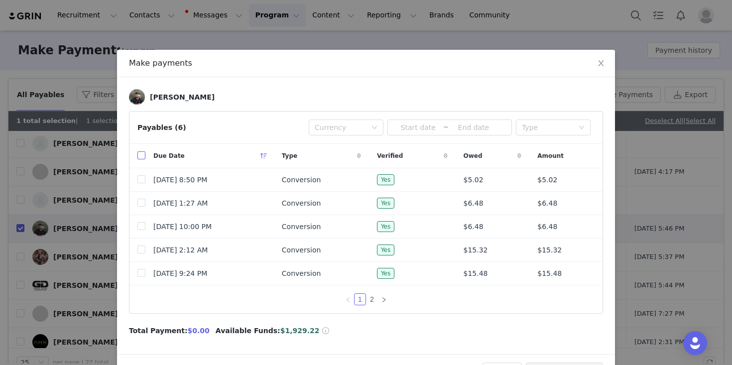
click at [142, 154] on input "checkbox" at bounding box center [141, 155] width 8 height 8
checkbox input "true"
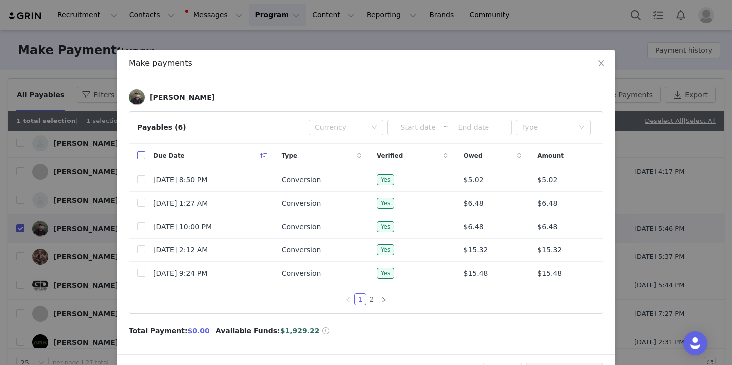
checkbox input "true"
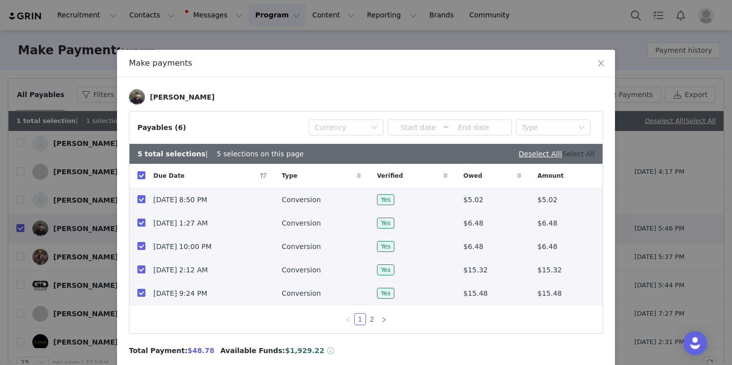
click at [586, 155] on link "Select All" at bounding box center [578, 154] width 32 height 8
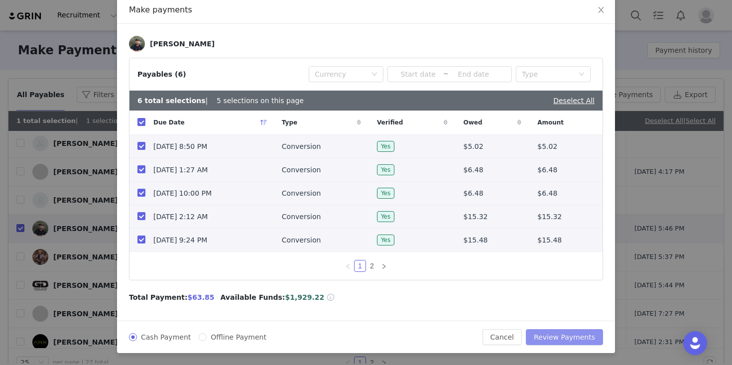
click at [562, 337] on button "Review Payments" at bounding box center [564, 337] width 77 height 16
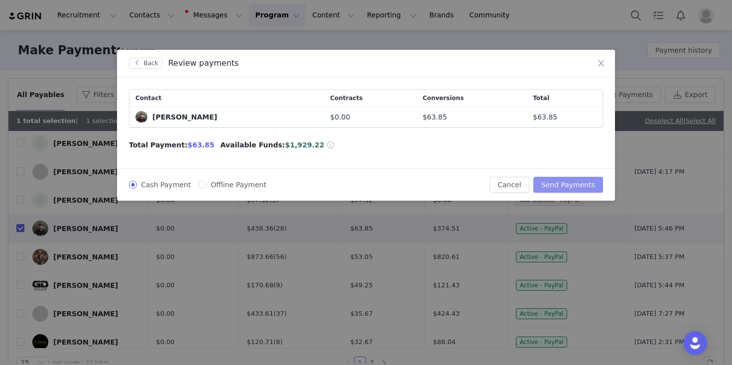
click at [571, 186] on button "Send Payments" at bounding box center [568, 185] width 70 height 16
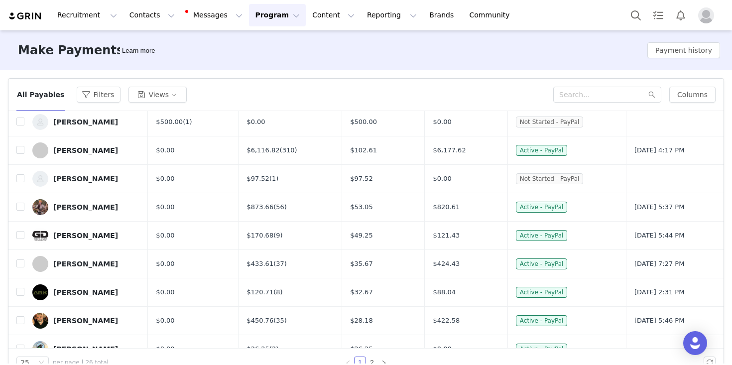
scroll to position [170, 0]
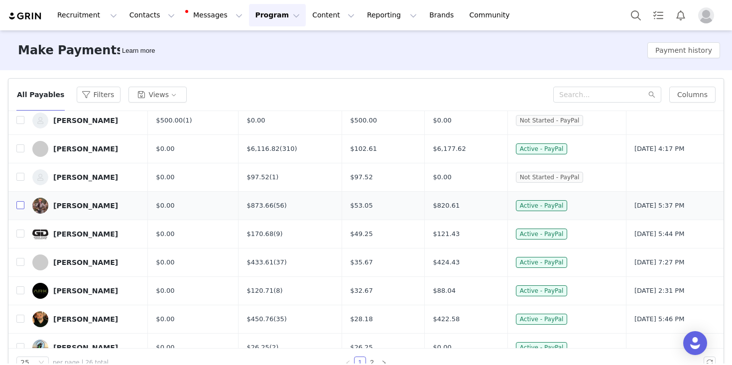
click at [21, 208] on input "checkbox" at bounding box center [20, 205] width 8 height 8
checkbox input "true"
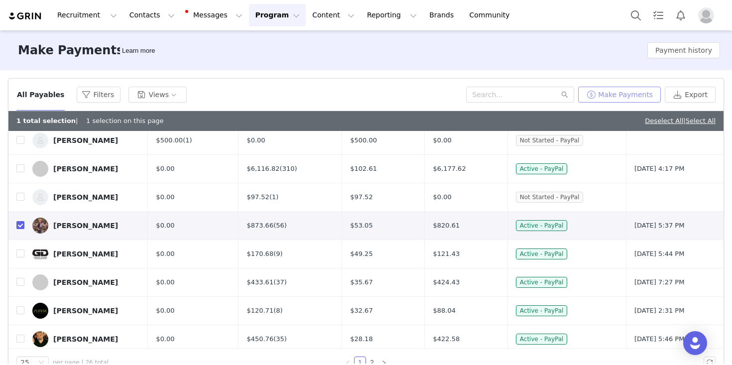
click at [622, 97] on button "Make Payments" at bounding box center [619, 95] width 83 height 16
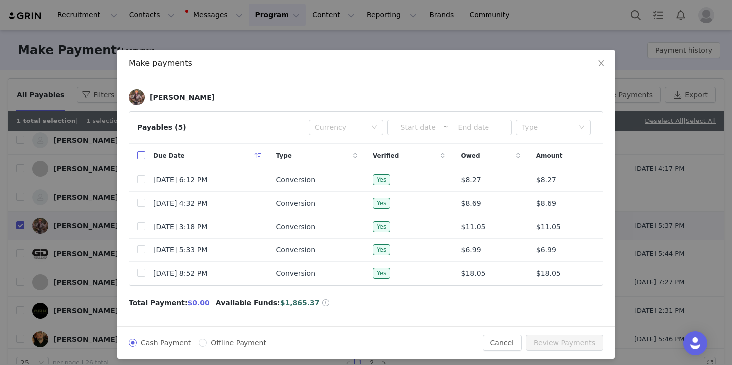
click at [144, 152] on input "checkbox" at bounding box center [141, 155] width 8 height 8
checkbox input "true"
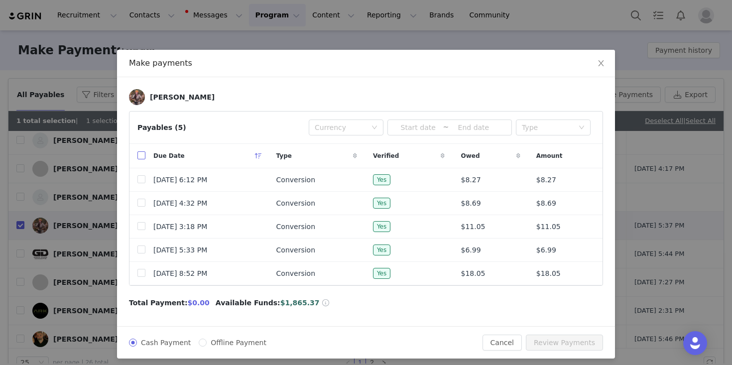
checkbox input "true"
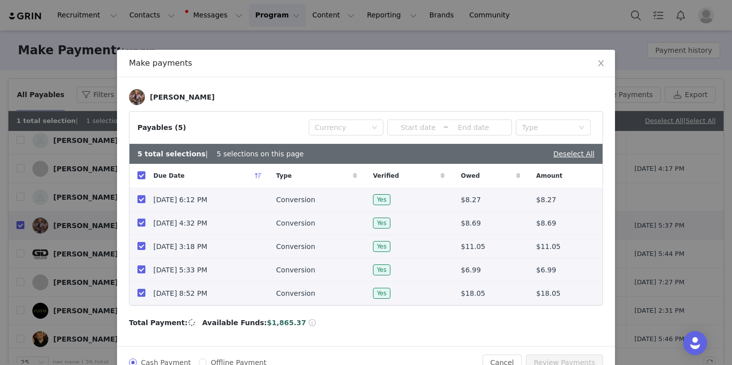
scroll to position [25, 0]
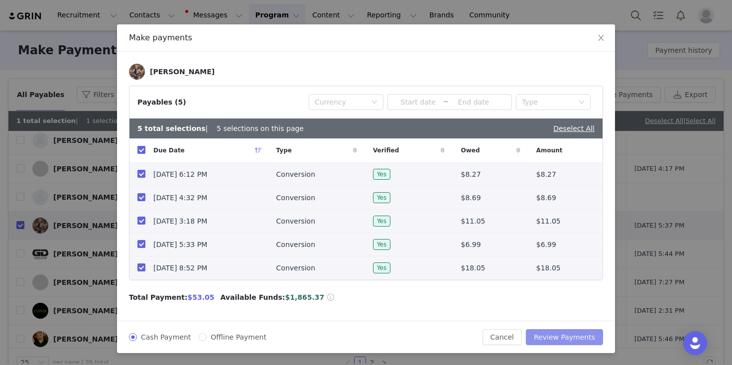
click at [557, 336] on button "Review Payments" at bounding box center [564, 337] width 77 height 16
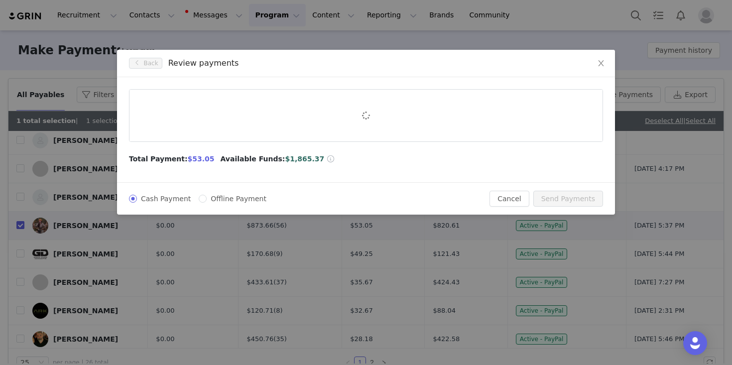
scroll to position [0, 0]
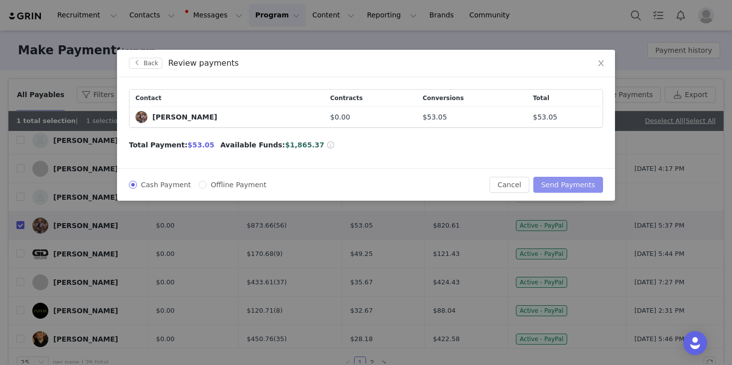
click at [556, 183] on button "Send Payments" at bounding box center [568, 185] width 70 height 16
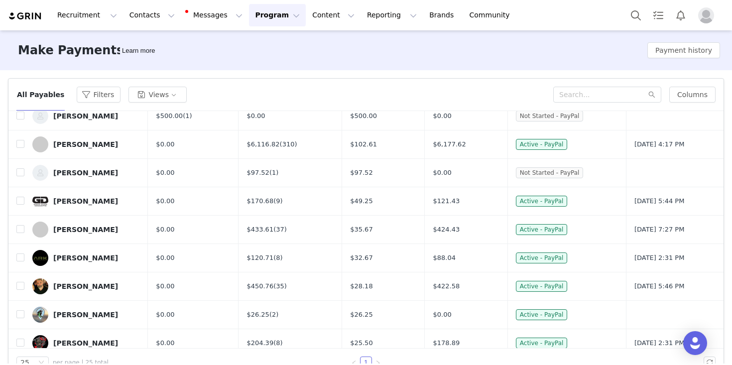
scroll to position [160, 0]
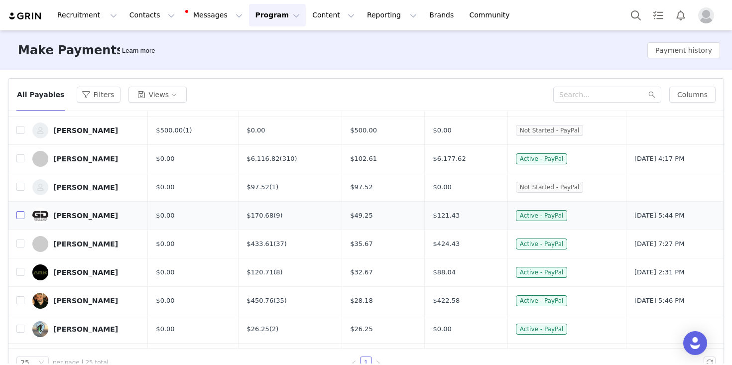
click at [20, 217] on input "checkbox" at bounding box center [20, 215] width 8 height 8
checkbox input "true"
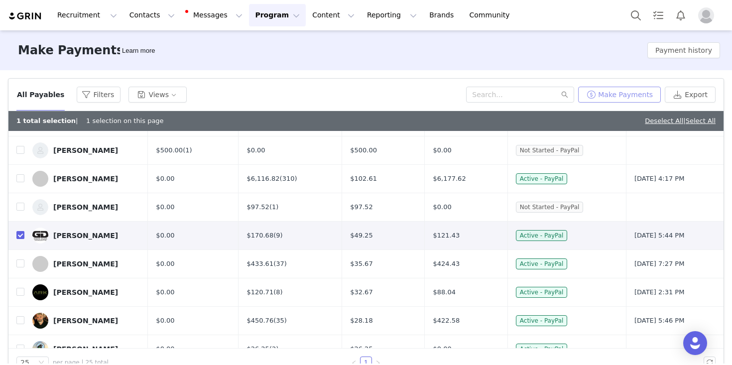
click at [641, 98] on button "Make Payments" at bounding box center [619, 95] width 83 height 16
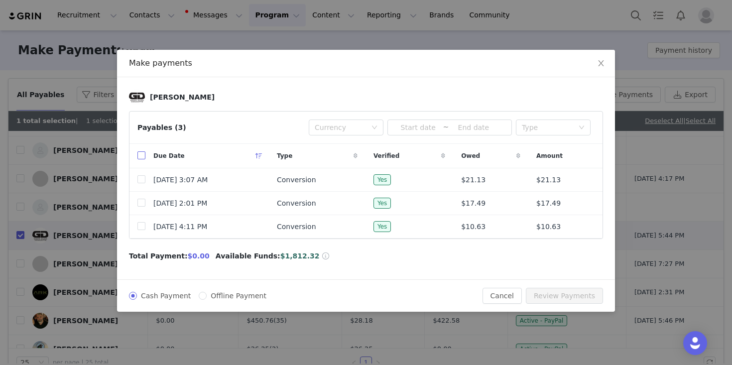
click at [144, 155] on input "checkbox" at bounding box center [141, 155] width 8 height 8
checkbox input "true"
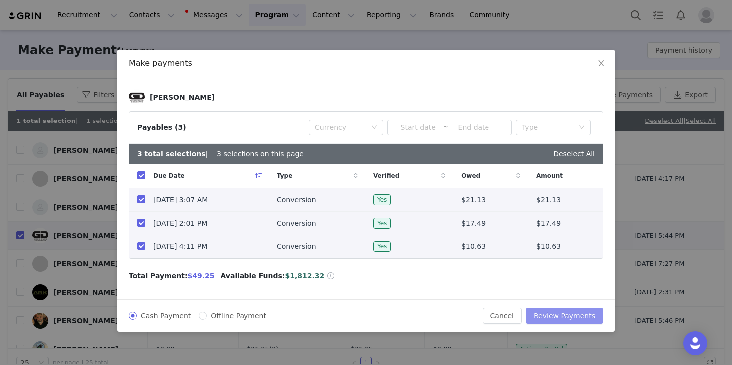
click at [557, 311] on button "Review Payments" at bounding box center [564, 316] width 77 height 16
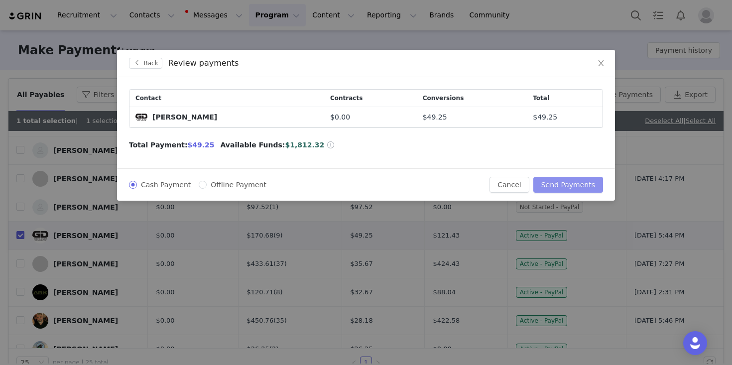
click at [558, 186] on button "Send Payments" at bounding box center [568, 185] width 70 height 16
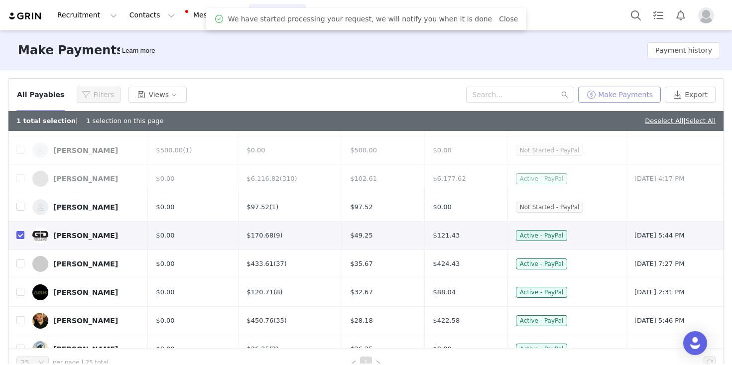
scroll to position [0, 0]
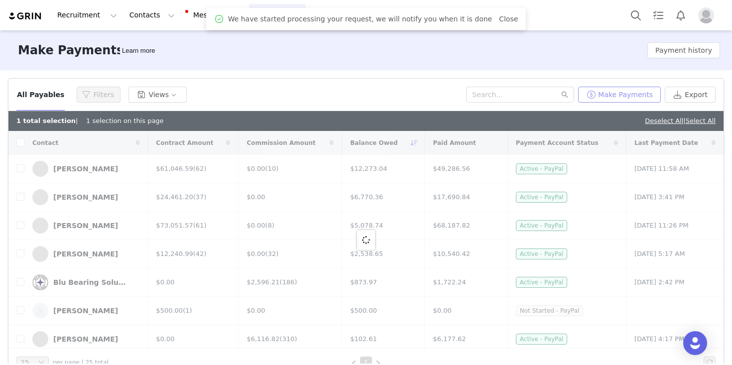
checkbox input "false"
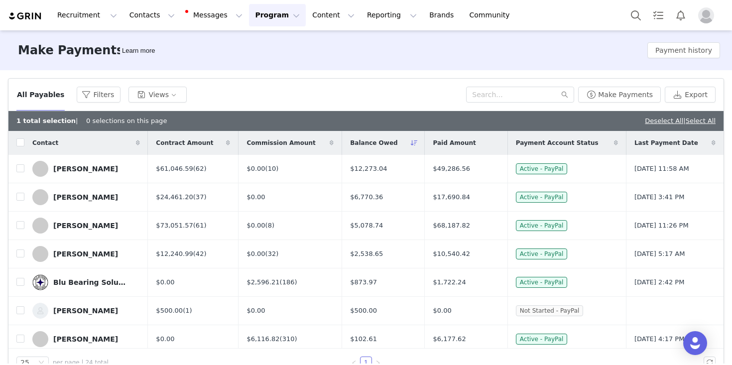
click at [402, 90] on div "All Payables Filters Views" at bounding box center [241, 95] width 450 height 16
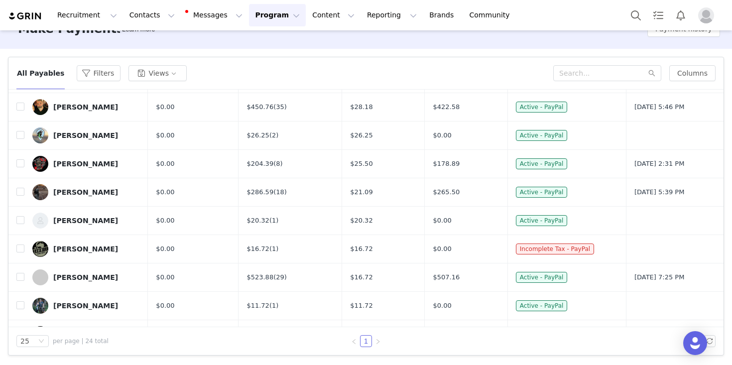
scroll to position [305, 0]
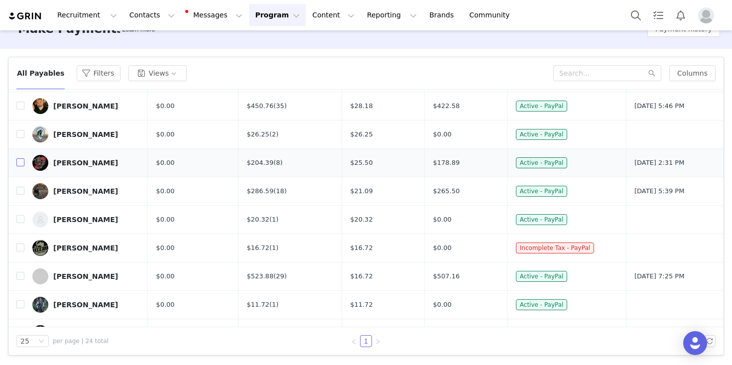
click at [22, 164] on input "checkbox" at bounding box center [20, 162] width 8 height 8
checkbox input "true"
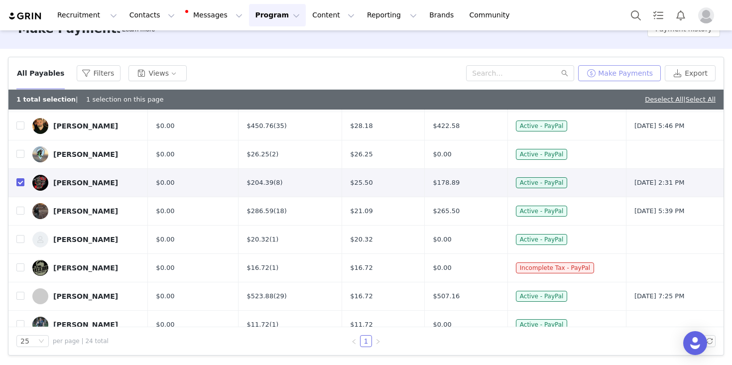
click at [626, 72] on button "Make Payments" at bounding box center [619, 73] width 83 height 16
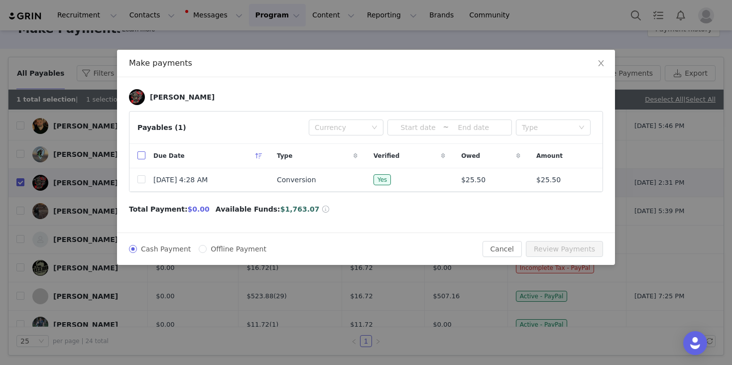
click at [143, 153] on input "checkbox" at bounding box center [141, 155] width 8 height 8
checkbox input "true"
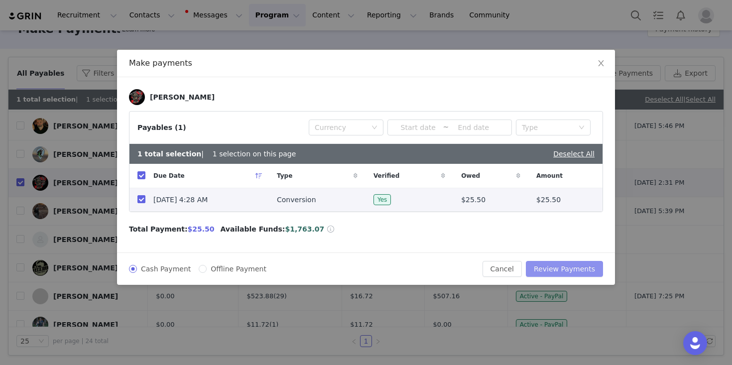
click at [557, 268] on button "Review Payments" at bounding box center [564, 269] width 77 height 16
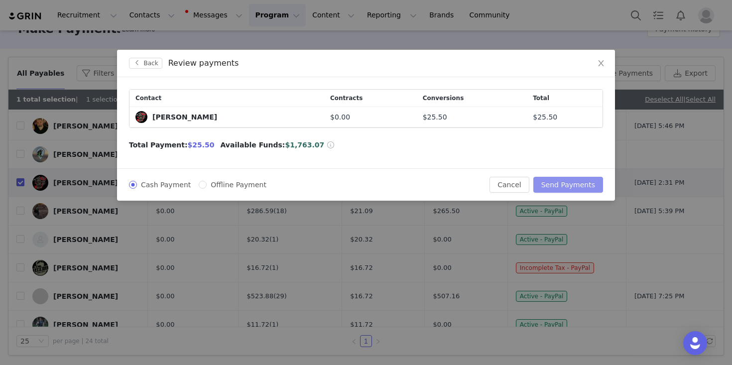
click at [562, 180] on button "Send Payments" at bounding box center [568, 185] width 70 height 16
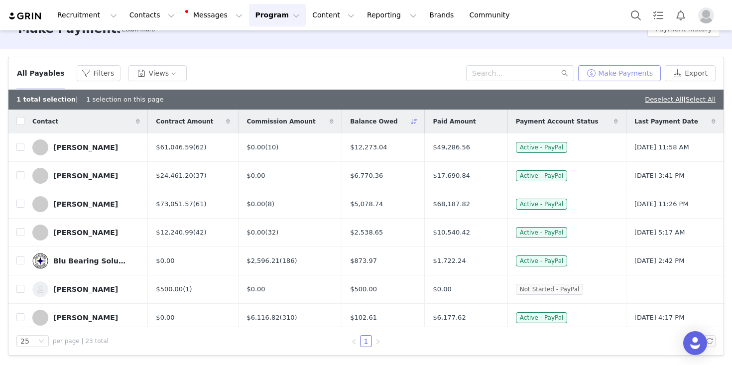
scroll to position [0, 0]
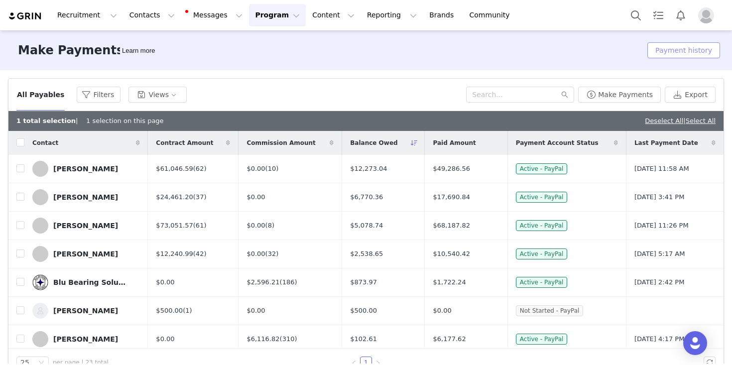
click at [677, 54] on button "Payment history" at bounding box center [683, 50] width 73 height 16
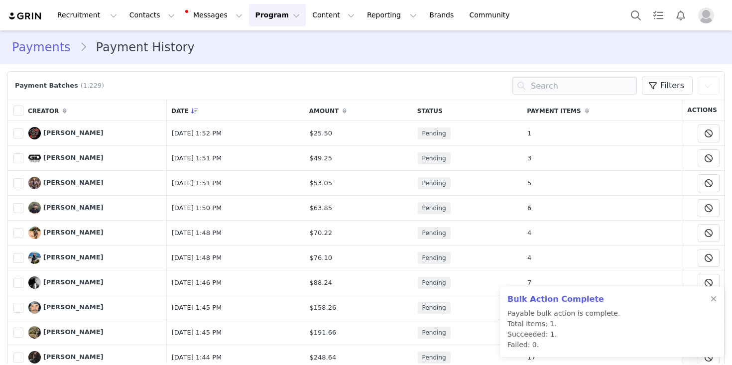
click at [48, 45] on link "Payments" at bounding box center [46, 47] width 68 height 18
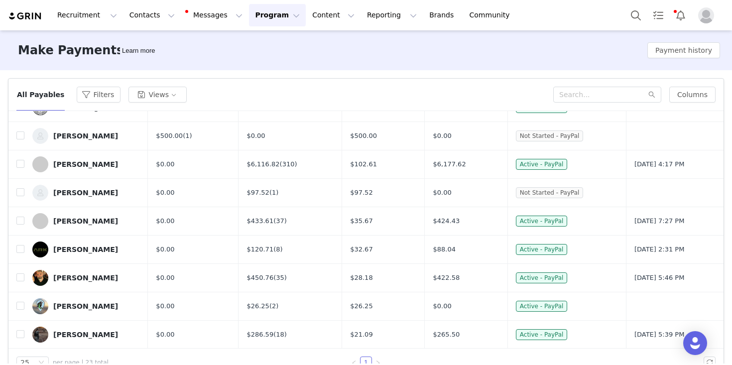
scroll to position [155, 0]
click at [23, 246] on input "checkbox" at bounding box center [20, 249] width 8 height 8
checkbox input "true"
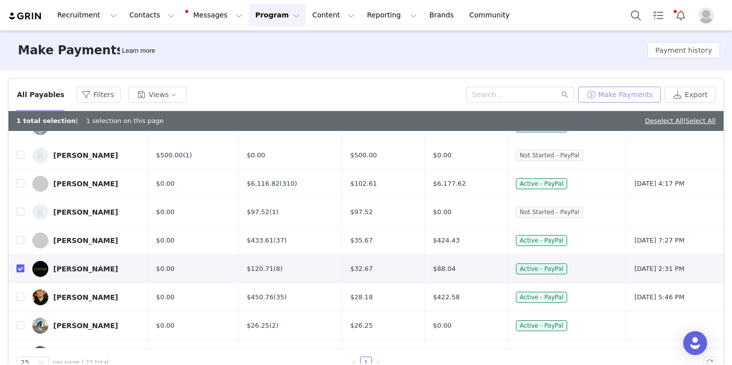
click at [617, 94] on button "Make Payments" at bounding box center [619, 95] width 83 height 16
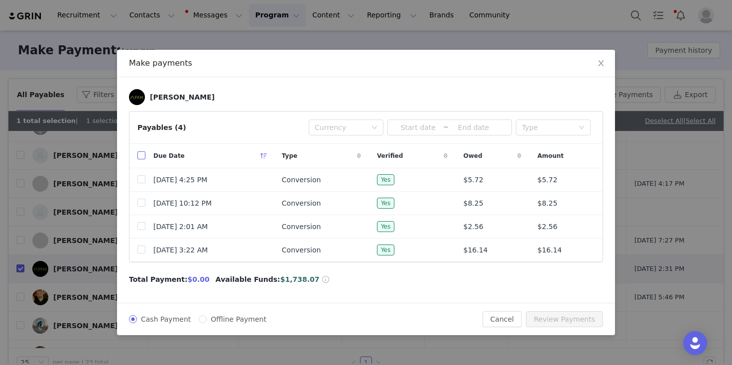
click at [141, 156] on input "checkbox" at bounding box center [141, 155] width 8 height 8
checkbox input "true"
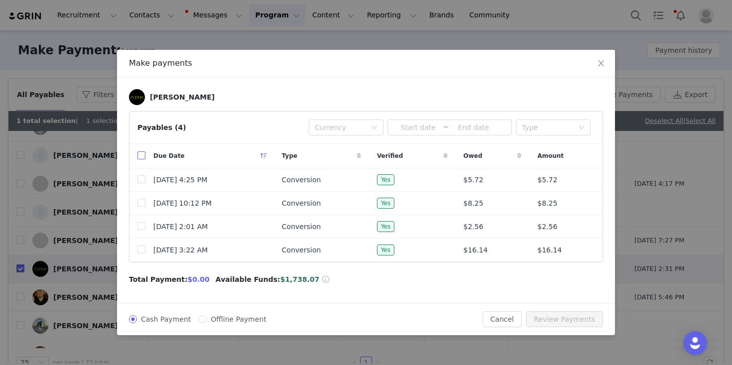
checkbox input "true"
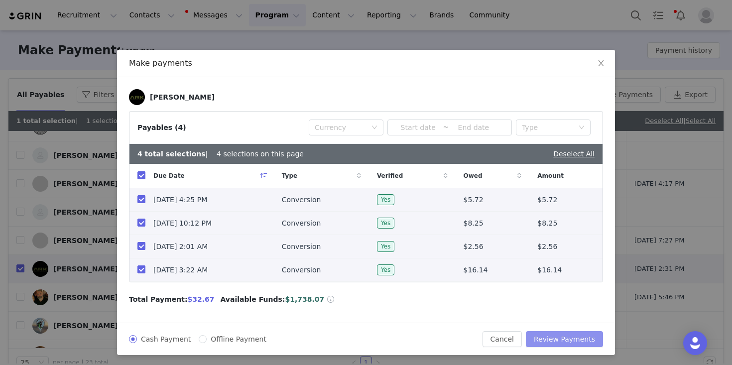
click at [547, 333] on button "Review Payments" at bounding box center [564, 339] width 77 height 16
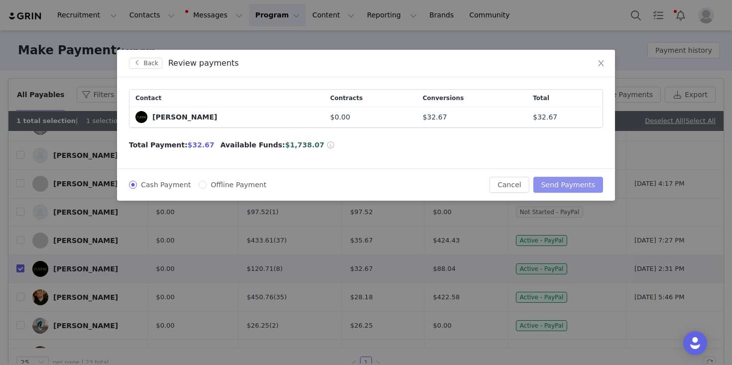
click at [559, 184] on button "Send Payments" at bounding box center [568, 185] width 70 height 16
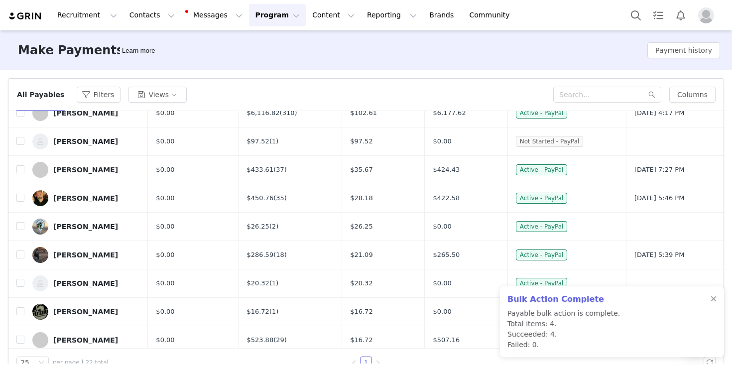
scroll to position [187, 0]
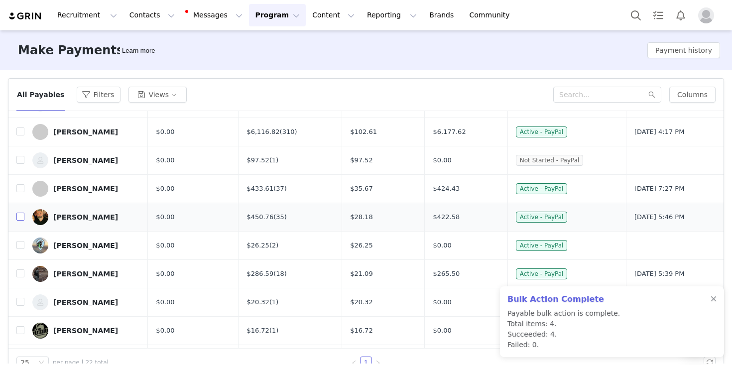
click at [21, 215] on input "checkbox" at bounding box center [20, 217] width 8 height 8
checkbox input "true"
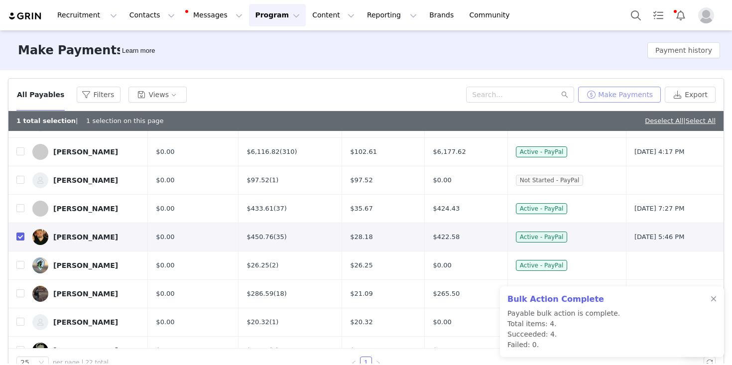
click at [622, 96] on button "Make Payments" at bounding box center [619, 95] width 83 height 16
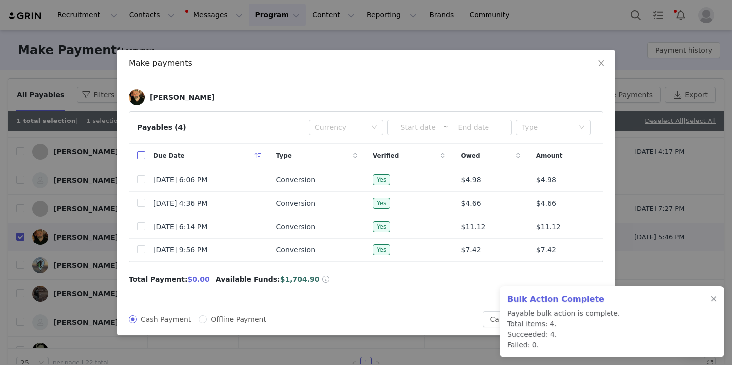
click at [141, 157] on input "checkbox" at bounding box center [141, 155] width 8 height 8
checkbox input "true"
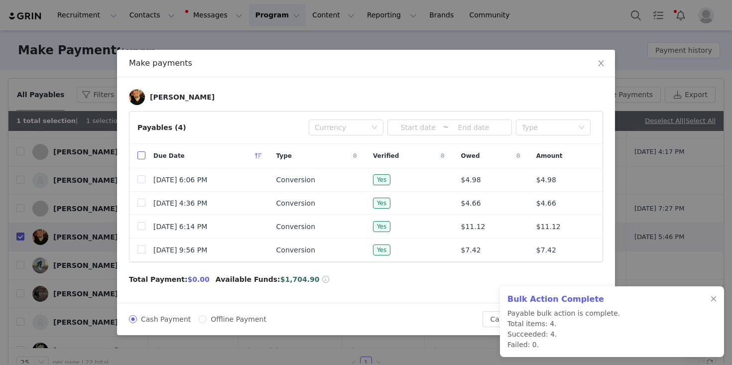
checkbox input "true"
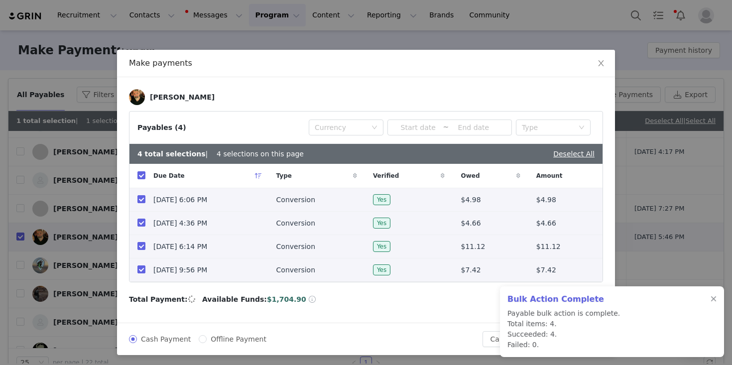
scroll to position [2, 0]
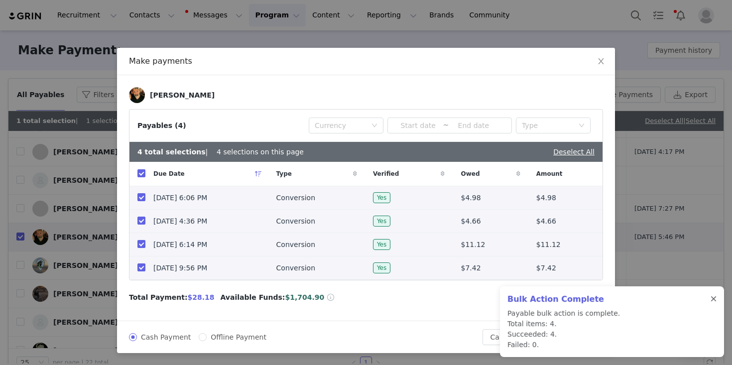
click at [715, 300] on div at bounding box center [714, 299] width 6 height 8
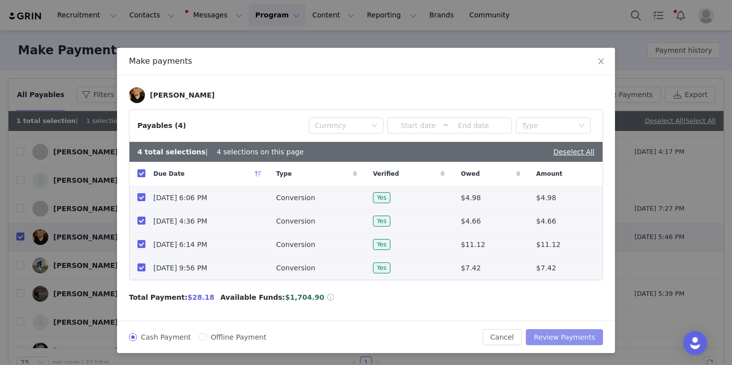
click at [556, 336] on button "Review Payments" at bounding box center [564, 337] width 77 height 16
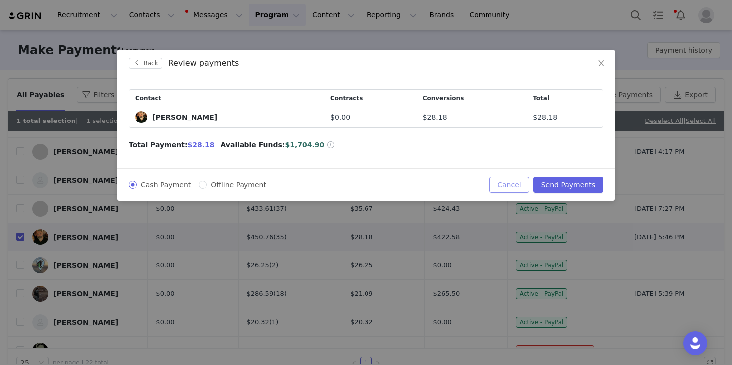
click at [513, 185] on button "Cancel" at bounding box center [509, 185] width 39 height 16
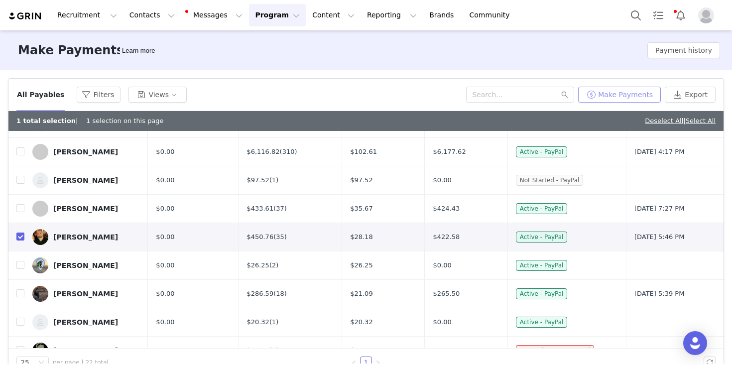
click at [604, 94] on button "Make Payments" at bounding box center [619, 95] width 83 height 16
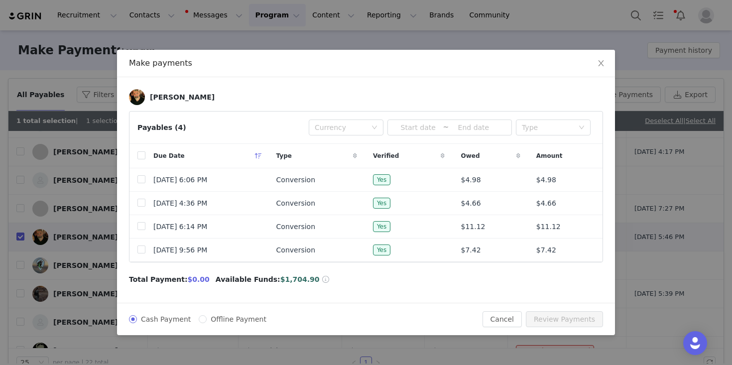
click at [145, 158] on div "Due Date" at bounding box center [206, 156] width 123 height 24
click at [142, 156] on input "checkbox" at bounding box center [141, 155] width 8 height 8
checkbox input "true"
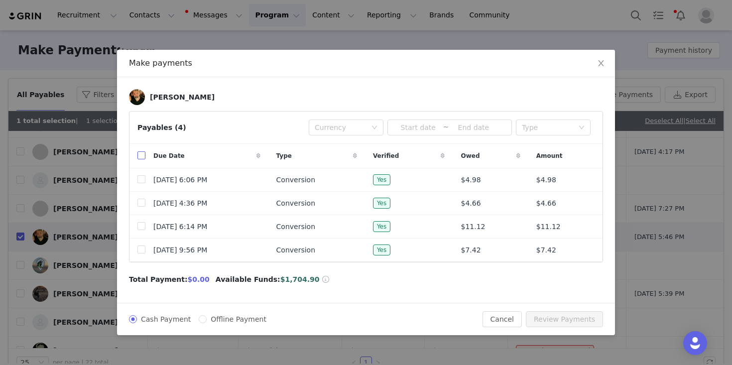
checkbox input "true"
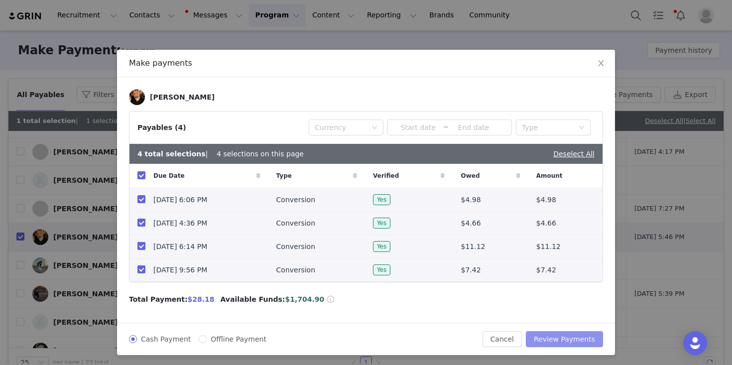
click at [556, 336] on button "Review Payments" at bounding box center [564, 339] width 77 height 16
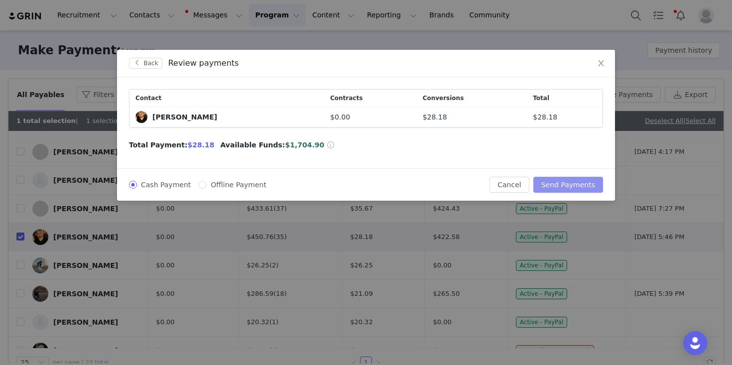
click at [558, 186] on button "Send Payments" at bounding box center [568, 185] width 70 height 16
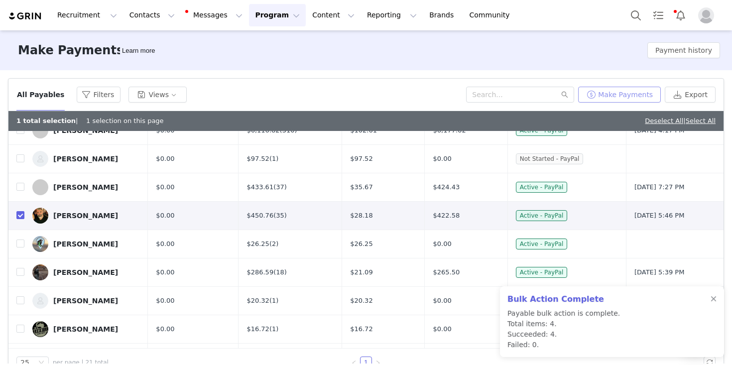
scroll to position [207, 0]
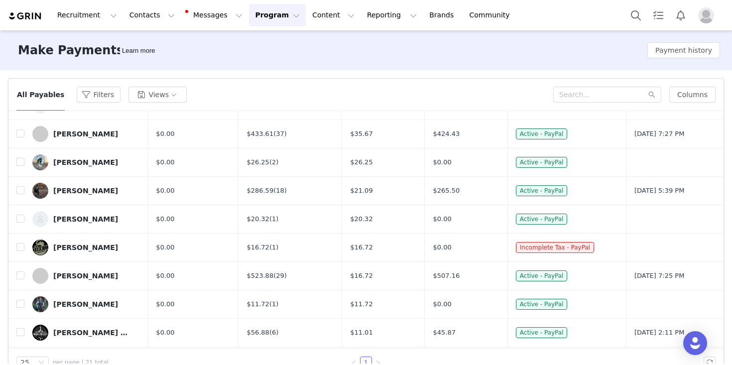
scroll to position [225, 0]
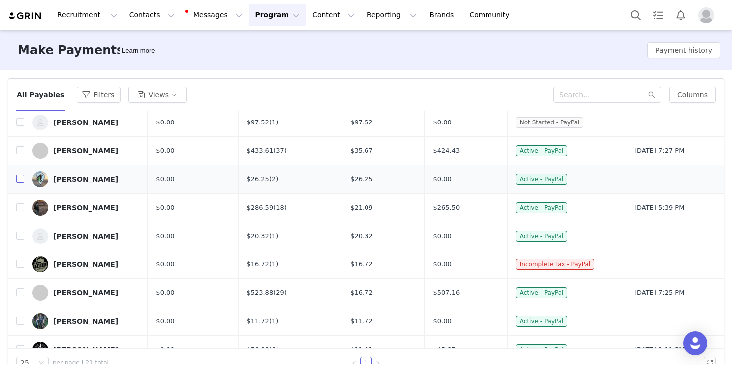
click at [19, 178] on input "checkbox" at bounding box center [20, 179] width 8 height 8
checkbox input "true"
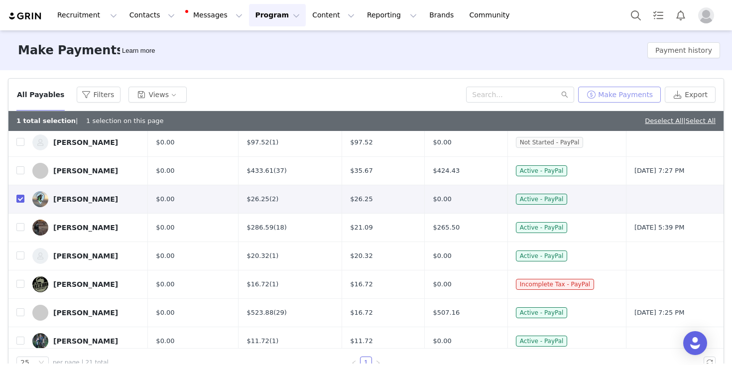
click at [608, 94] on button "Make Payments" at bounding box center [619, 95] width 83 height 16
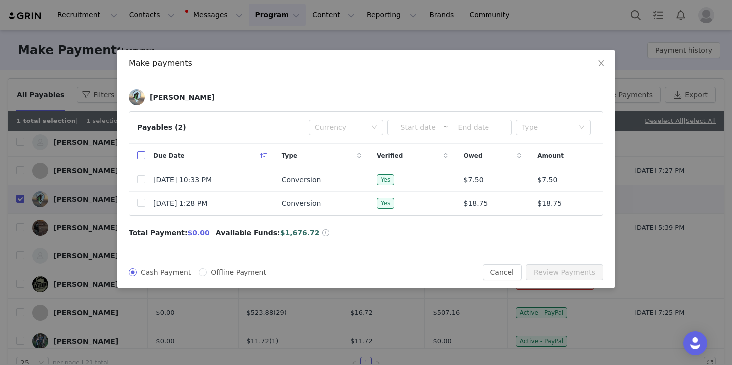
click at [142, 157] on input "checkbox" at bounding box center [141, 155] width 8 height 8
checkbox input "true"
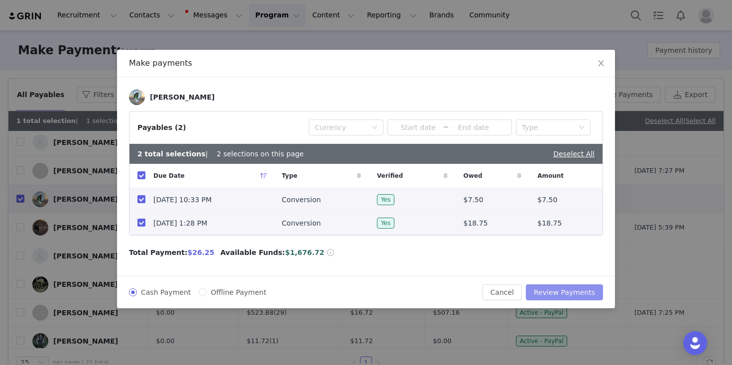
click at [549, 290] on button "Review Payments" at bounding box center [564, 292] width 77 height 16
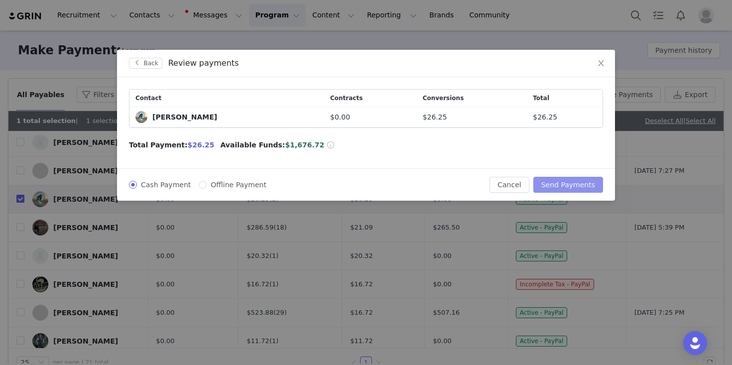
click at [553, 184] on button "Send Payments" at bounding box center [568, 185] width 70 height 16
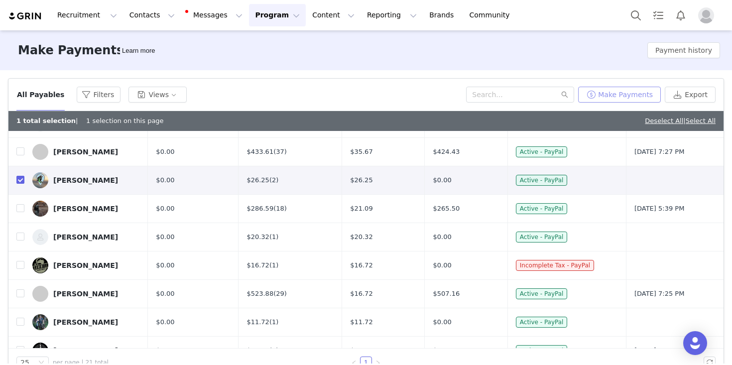
scroll to position [243, 0]
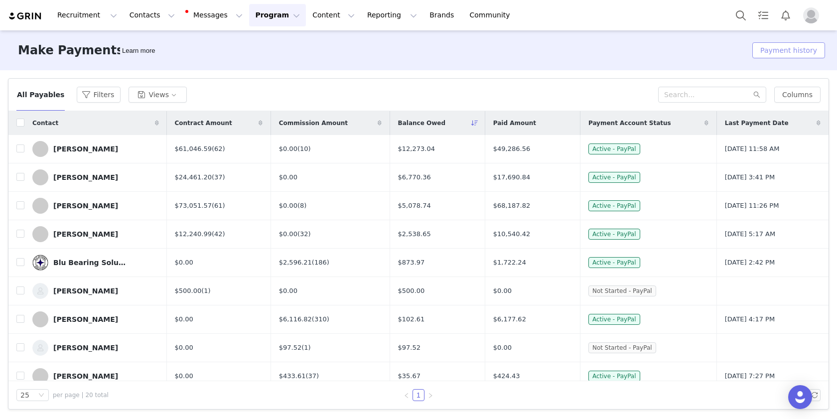
click at [805, 46] on button "Payment history" at bounding box center [788, 50] width 73 height 16
